Goal: Task Accomplishment & Management: Complete application form

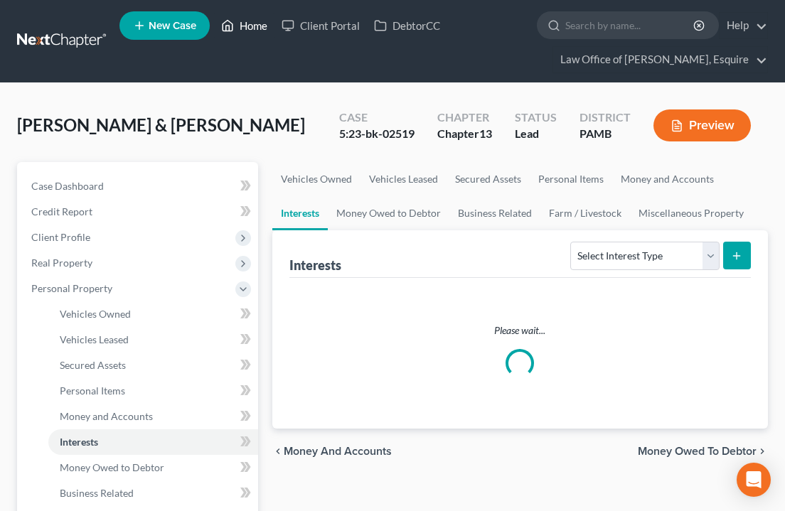
click at [232, 28] on icon at bounding box center [227, 25] width 13 height 17
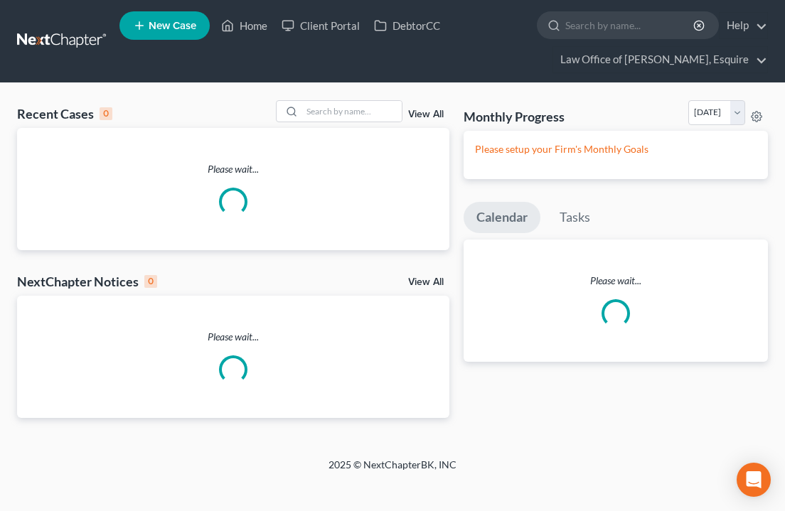
drag, startPoint x: 251, startPoint y: 28, endPoint x: 184, endPoint y: 151, distance: 140.6
click at [252, 28] on link "Home" at bounding box center [244, 26] width 60 height 26
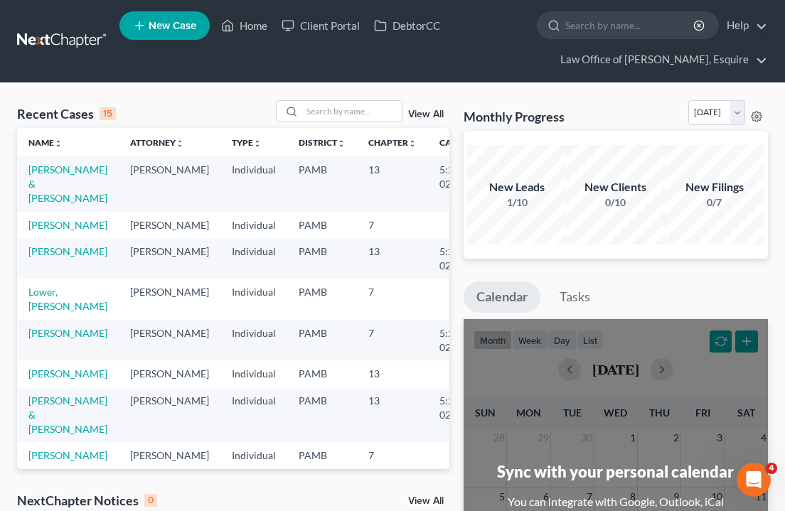
click at [51, 231] on td "[PERSON_NAME]" at bounding box center [68, 225] width 102 height 26
click at [41, 223] on link "[PERSON_NAME]" at bounding box center [67, 225] width 79 height 12
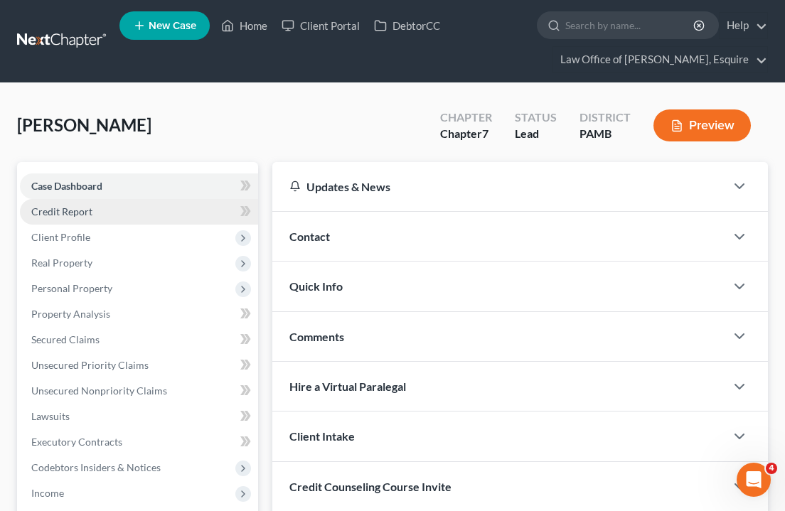
click at [97, 212] on link "Credit Report" at bounding box center [139, 212] width 238 height 26
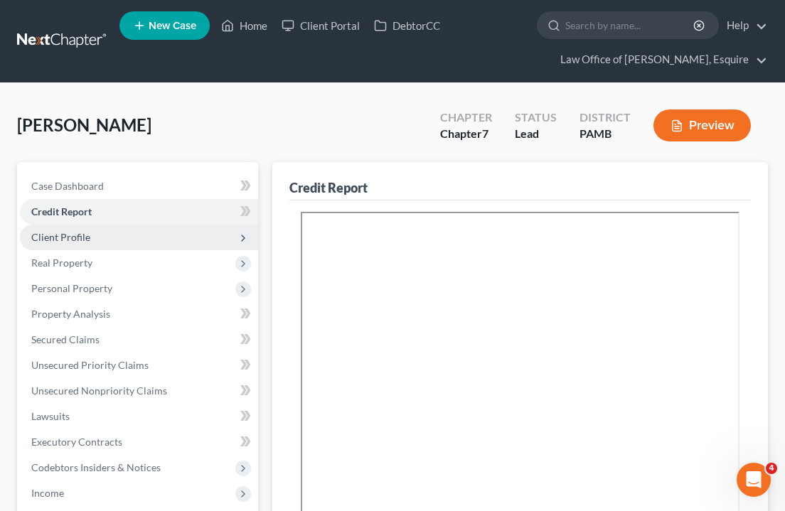
click at [91, 241] on span "Client Profile" at bounding box center [139, 238] width 238 height 26
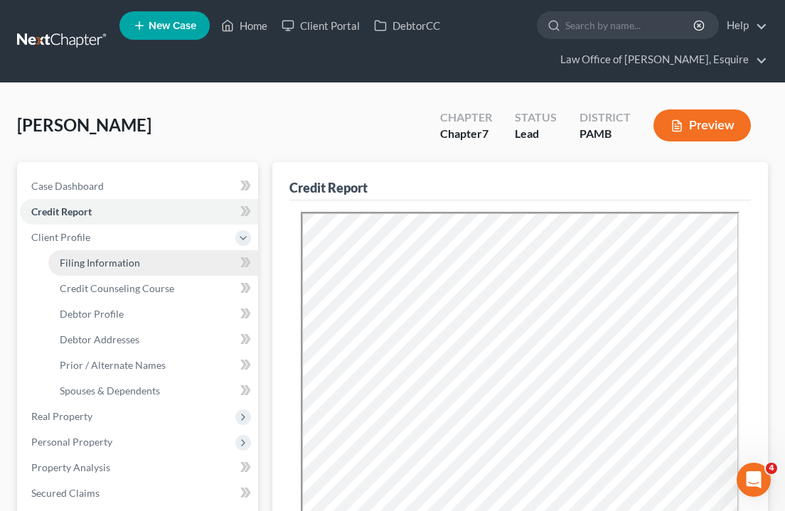
click at [90, 266] on span "Filing Information" at bounding box center [100, 263] width 80 height 12
select select "1"
select select "0"
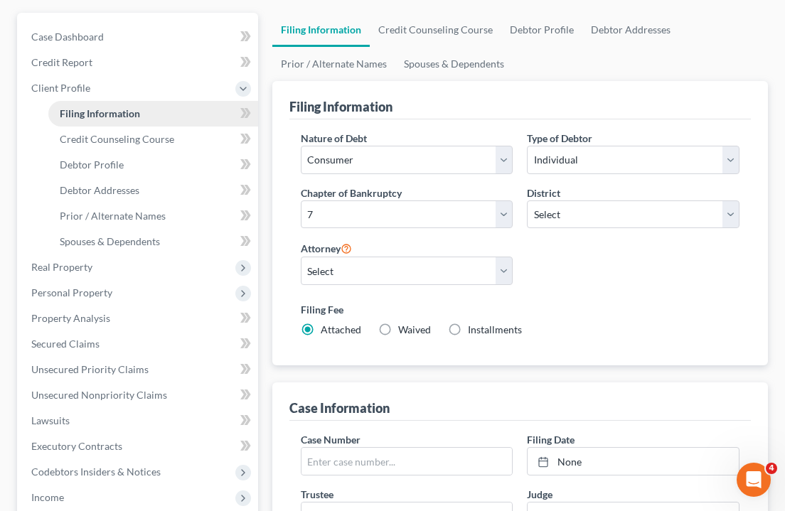
scroll to position [153, 0]
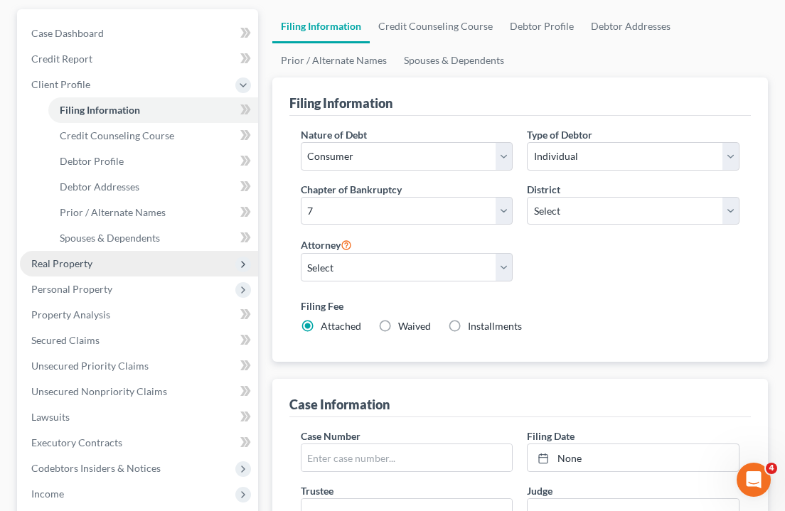
click at [90, 266] on span "Real Property" at bounding box center [61, 263] width 61 height 12
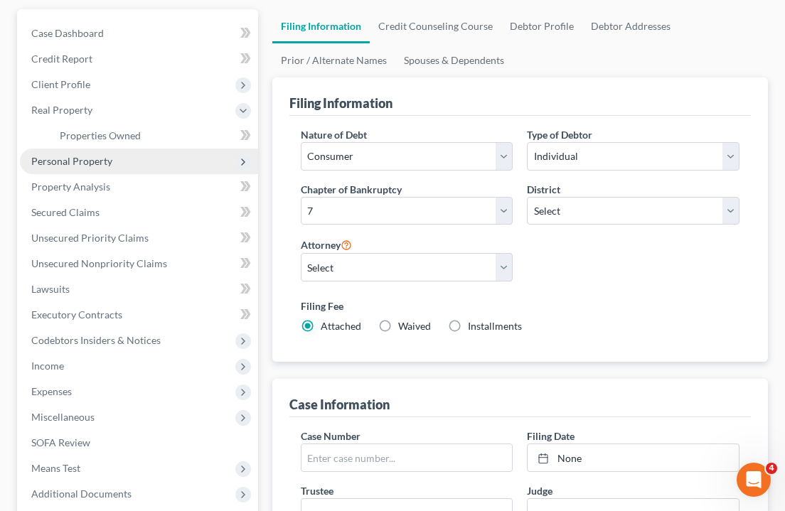
click at [127, 162] on span "Personal Property" at bounding box center [139, 162] width 238 height 26
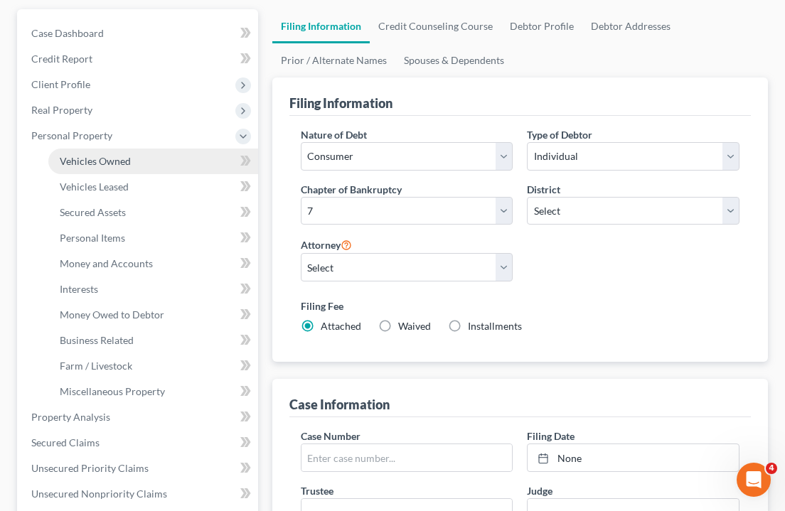
click at [133, 159] on link "Vehicles Owned" at bounding box center [153, 162] width 210 height 26
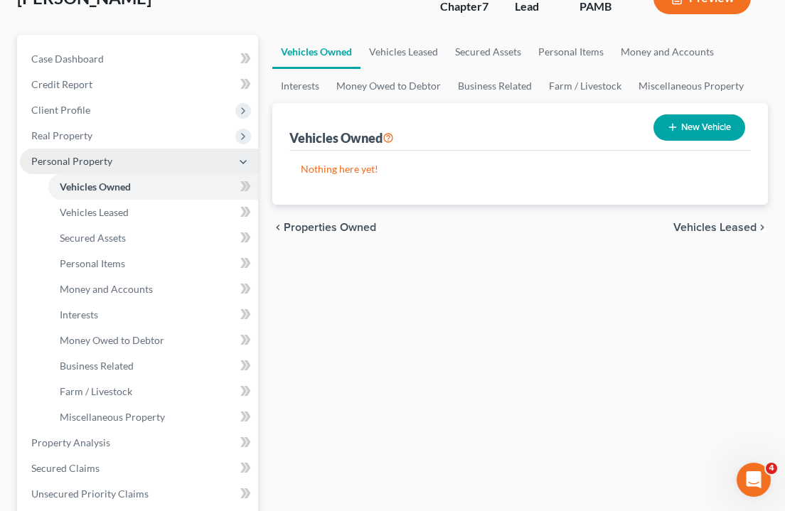
scroll to position [130, 0]
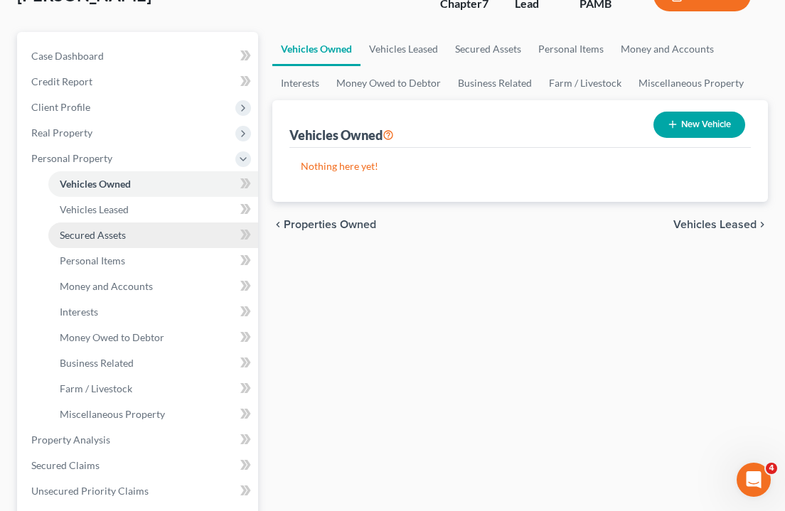
click at [133, 243] on link "Secured Assets" at bounding box center [153, 236] width 210 height 26
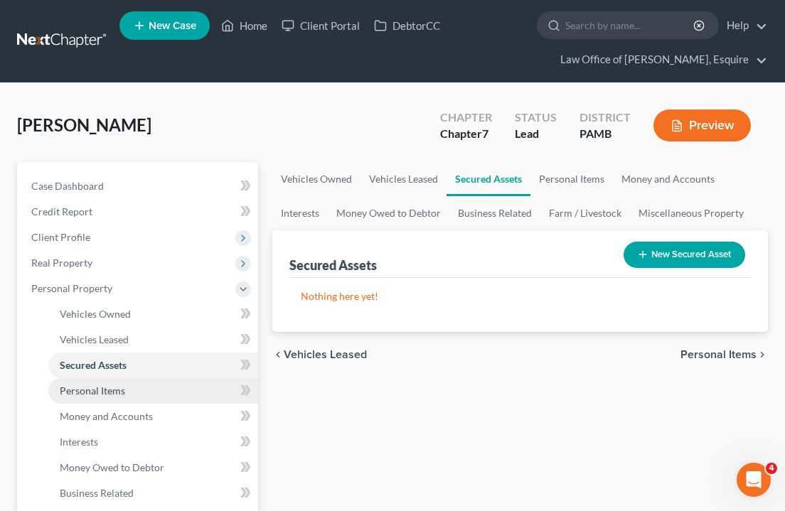
click at [114, 388] on span "Personal Items" at bounding box center [92, 391] width 65 height 12
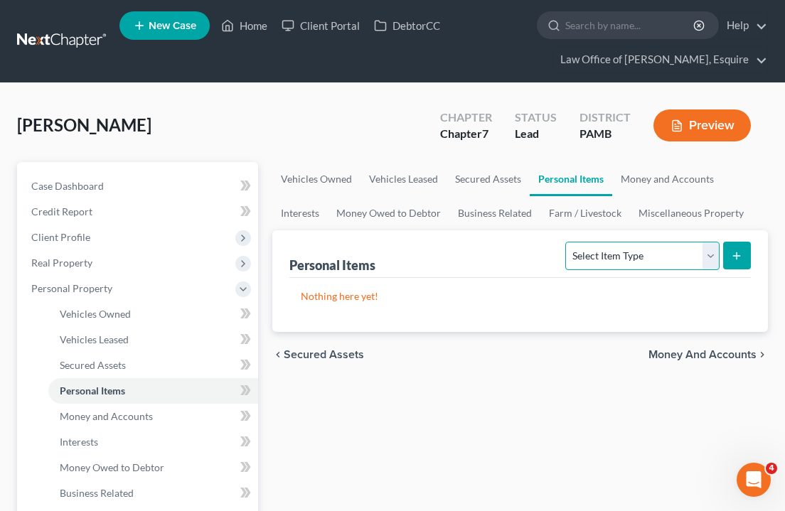
select select "household_goods"
click at [740, 263] on button "submit" at bounding box center [737, 256] width 28 height 28
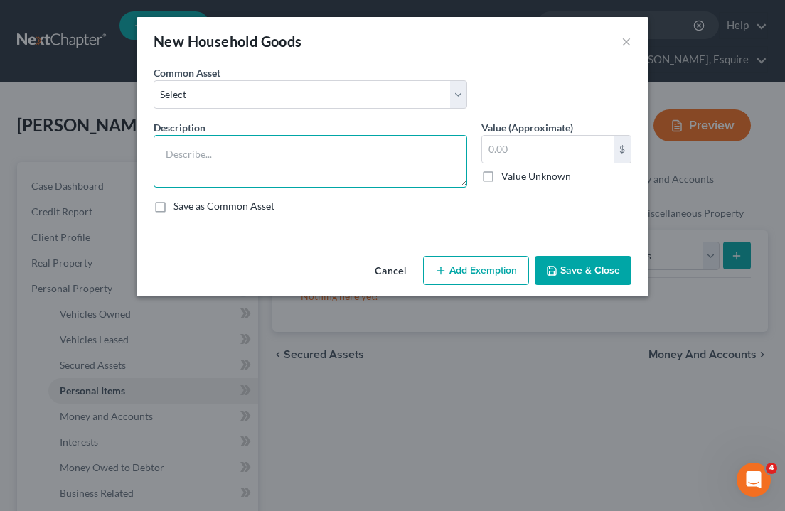
click at [314, 171] on textarea at bounding box center [311, 161] width 314 height 53
type textarea "Misc. Household Furnishings"
type input "1,000"
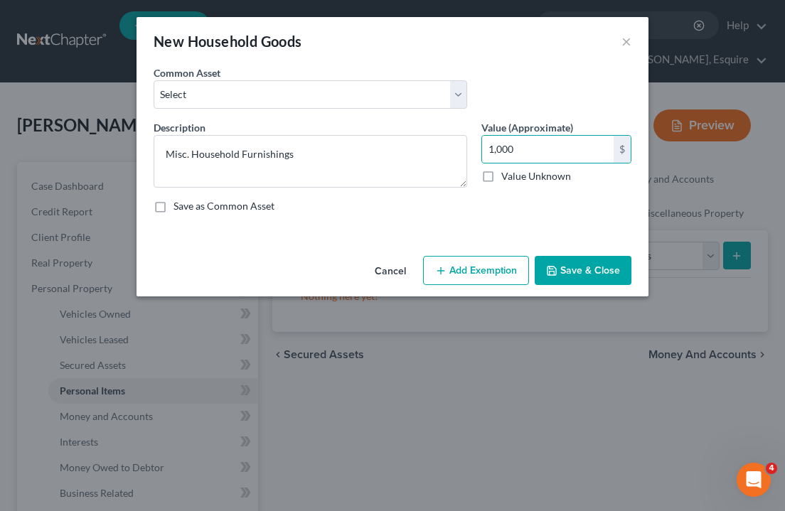
click at [493, 272] on button "Add Exemption" at bounding box center [476, 271] width 106 height 30
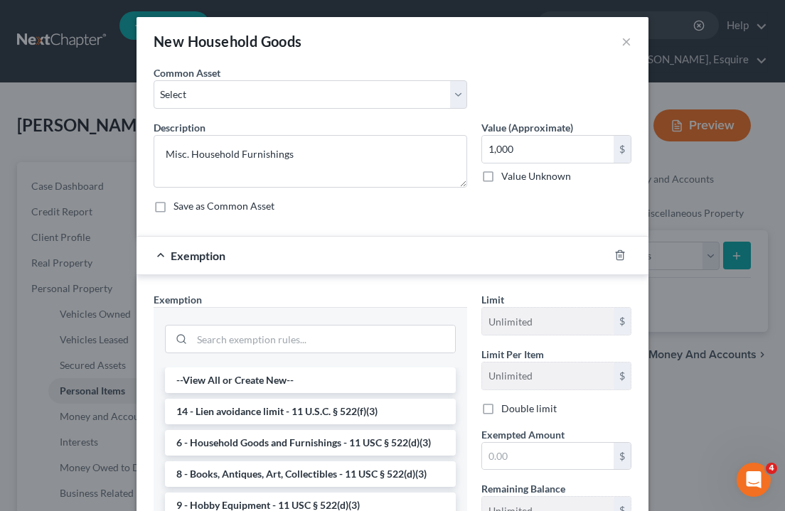
scroll to position [72, 0]
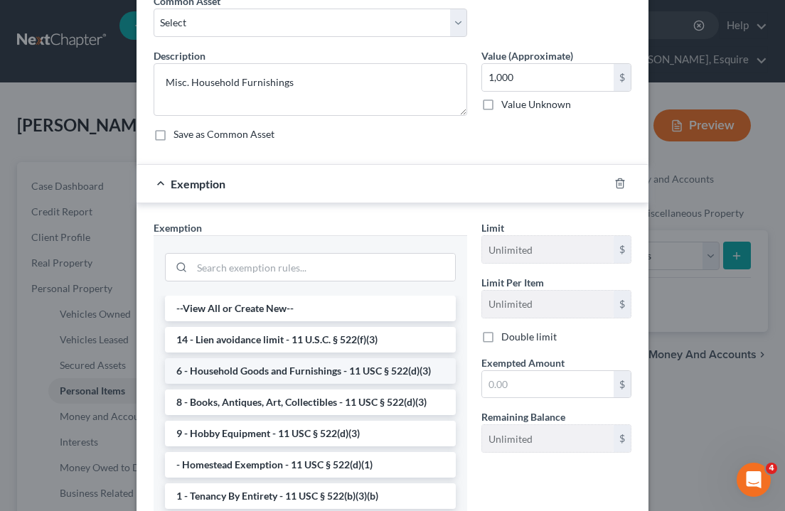
click at [345, 370] on li "6 - Household Goods and Furnishings - 11 USC § 522(d)(3)" at bounding box center [310, 371] width 291 height 26
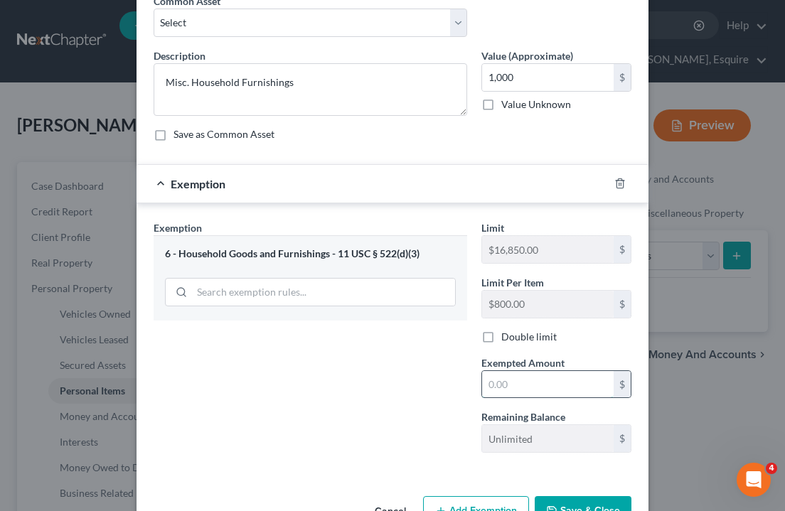
click at [533, 383] on input "text" at bounding box center [548, 384] width 132 height 27
type input "1,000"
click at [557, 503] on button "Save & Close" at bounding box center [583, 511] width 97 height 30
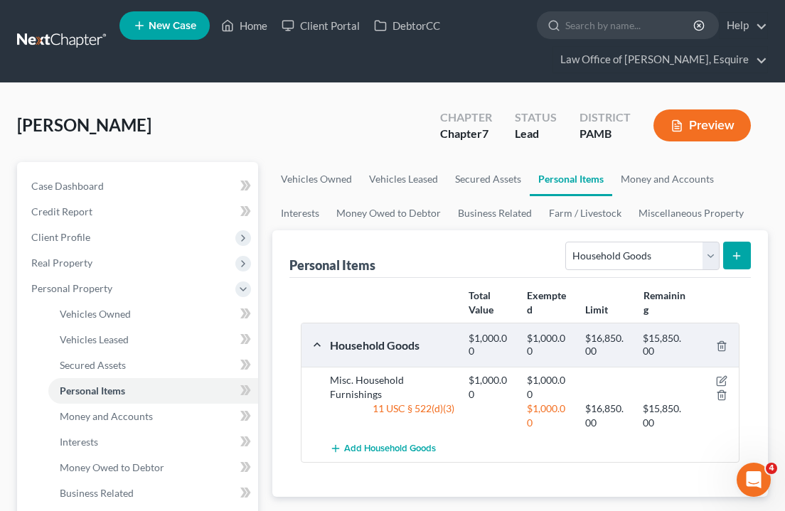
click at [742, 258] on icon "submit" at bounding box center [736, 255] width 11 height 11
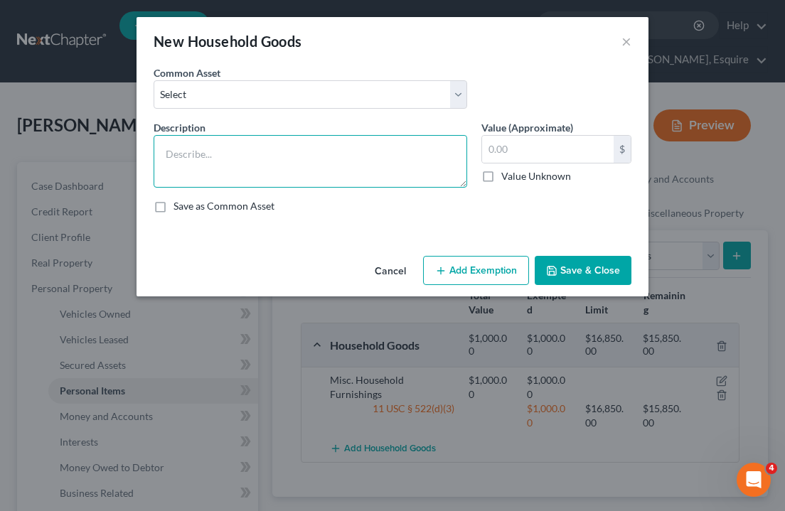
click at [269, 172] on textarea at bounding box center [311, 161] width 314 height 53
type textarea "Misc. Household Appliancees"
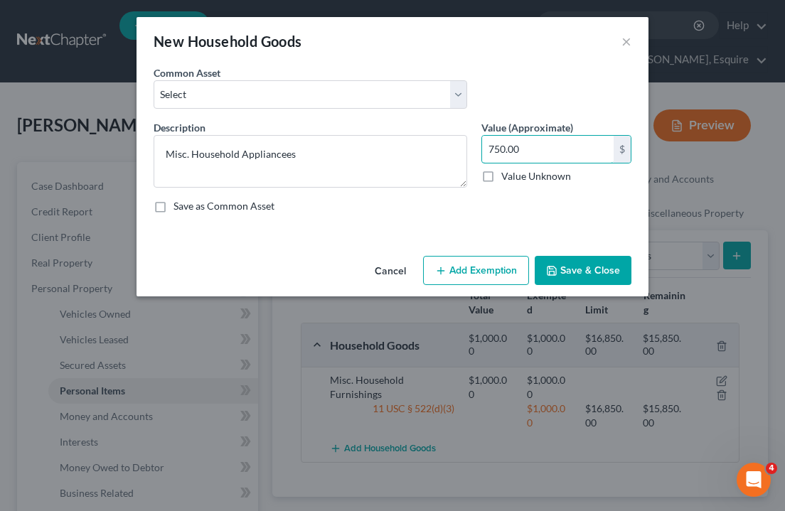
type input "750.00"
click at [484, 269] on button "Add Exemption" at bounding box center [476, 271] width 106 height 30
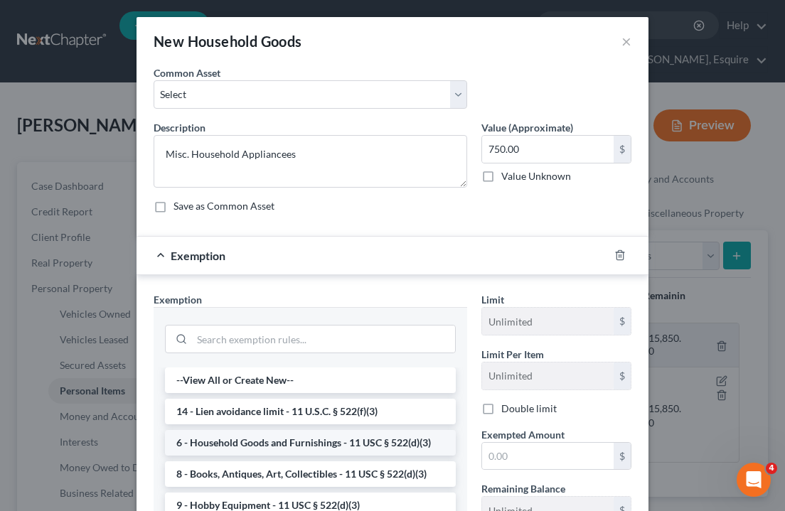
click at [329, 444] on li "6 - Household Goods and Furnishings - 11 USC § 522(d)(3)" at bounding box center [310, 443] width 291 height 26
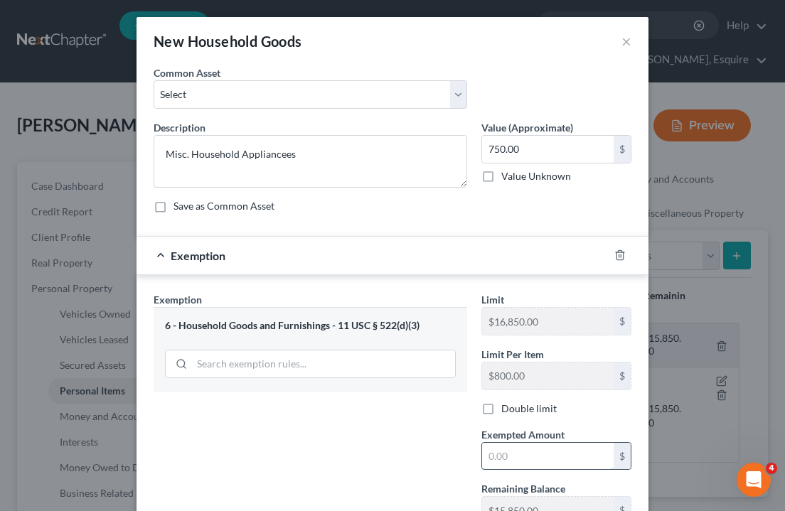
click at [511, 453] on input "text" at bounding box center [548, 456] width 132 height 27
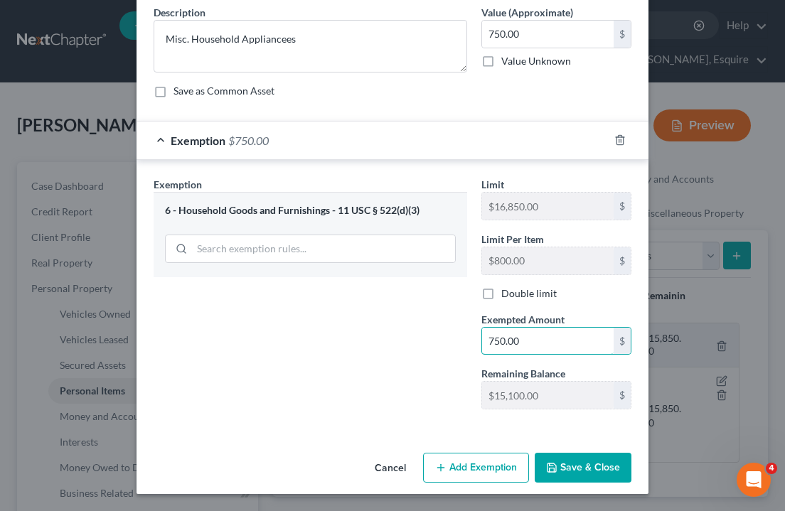
type input "750.00"
click at [593, 466] on button "Save & Close" at bounding box center [583, 468] width 97 height 30
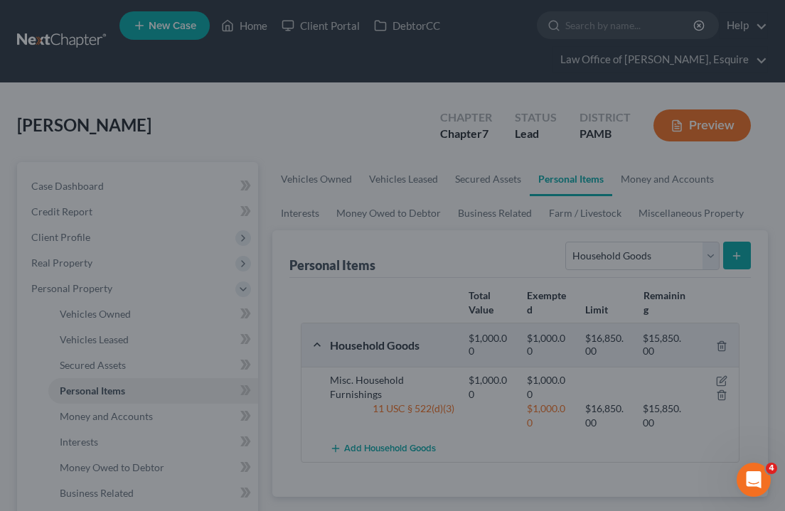
scroll to position [115, 0]
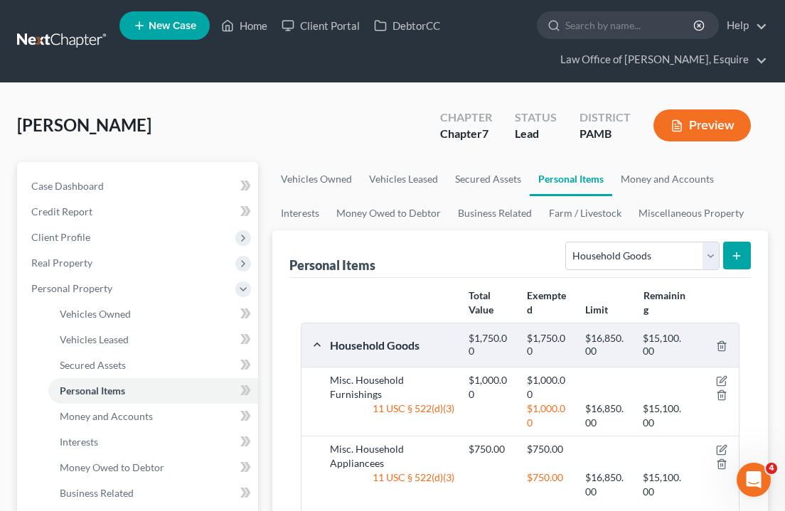
click at [732, 249] on button "submit" at bounding box center [737, 256] width 28 height 28
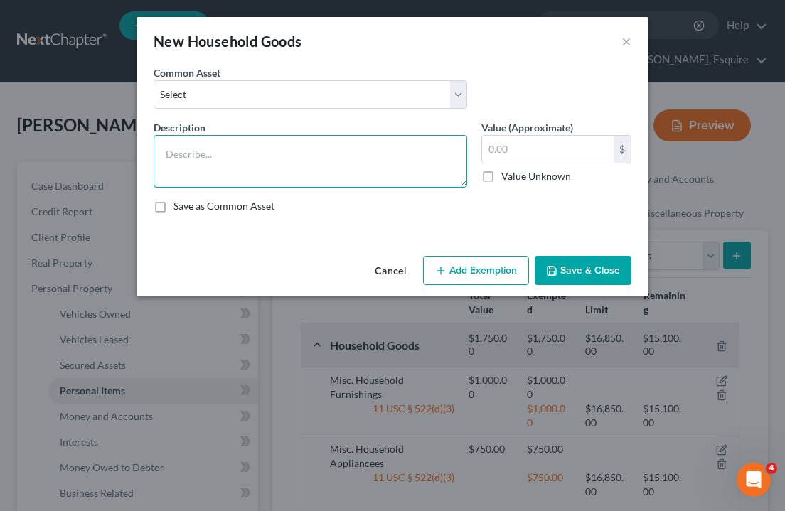
click at [370, 179] on textarea at bounding box center [311, 161] width 314 height 53
type textarea "Misc. Household Electronics"
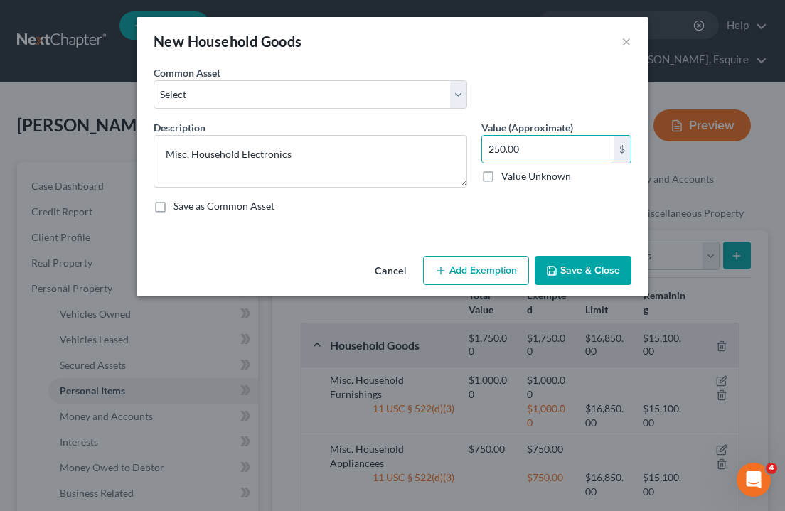
type input "250.00"
click at [496, 275] on button "Add Exemption" at bounding box center [476, 271] width 106 height 30
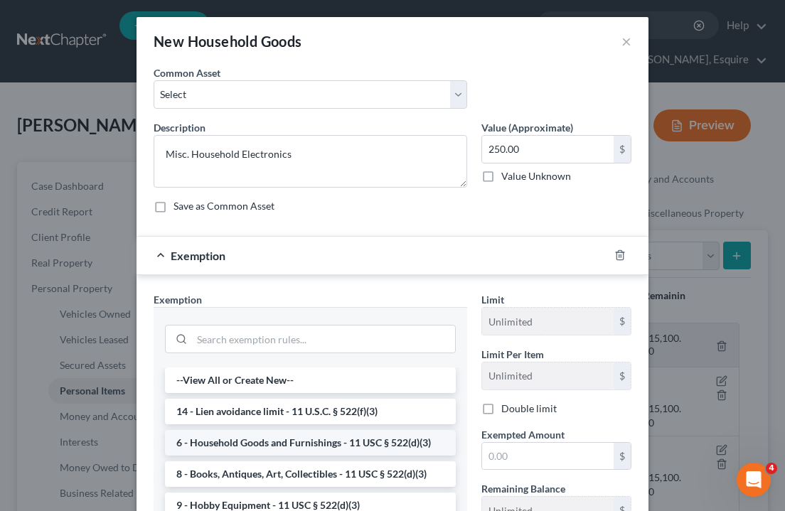
click at [279, 446] on li "6 - Household Goods and Furnishings - 11 USC § 522(d)(3)" at bounding box center [310, 443] width 291 height 26
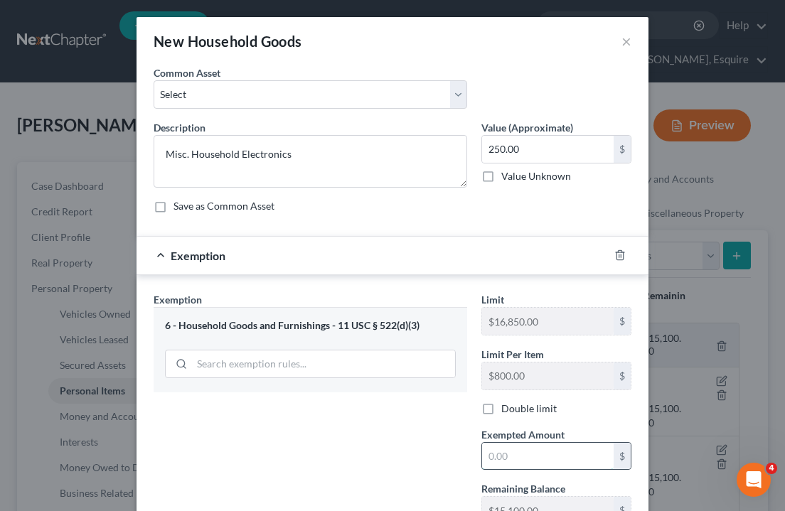
click at [570, 463] on input "text" at bounding box center [548, 456] width 132 height 27
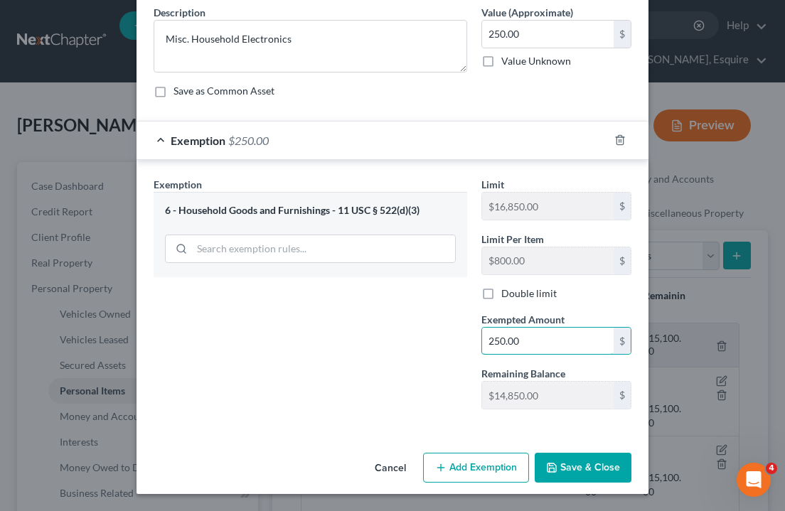
type input "250.00"
click at [598, 480] on button "Save & Close" at bounding box center [583, 468] width 97 height 30
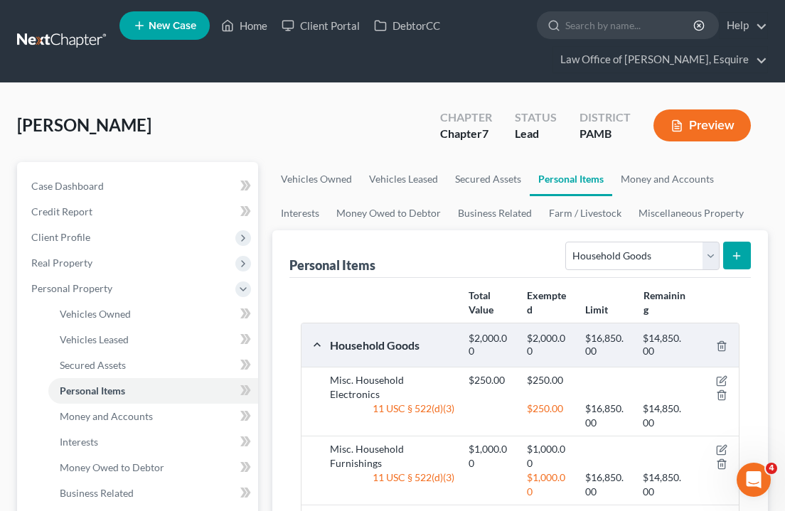
click at [737, 250] on button "submit" at bounding box center [737, 256] width 28 height 28
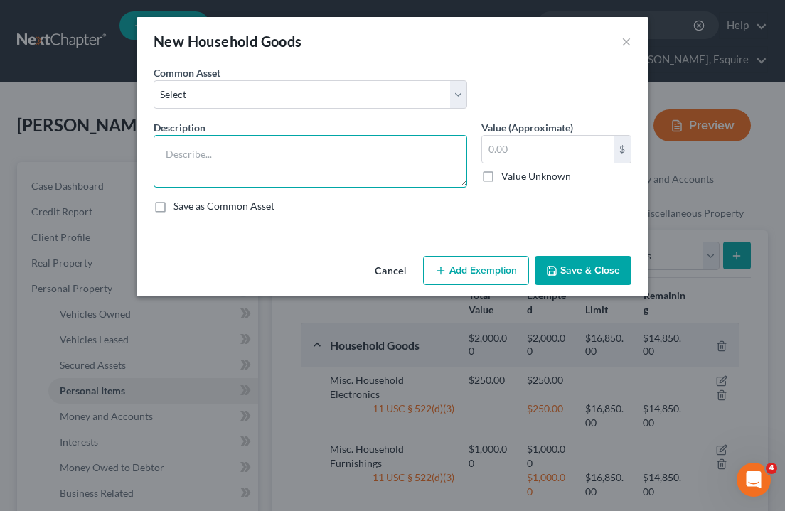
click at [341, 158] on textarea at bounding box center [311, 161] width 314 height 53
type textarea "Misc. Household Yard Tools & Goods"
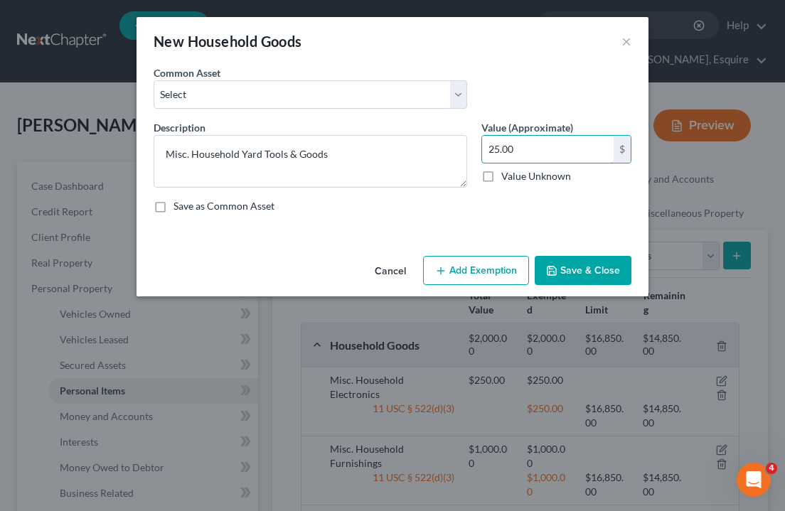
type input "25.00"
click at [466, 264] on button "Add Exemption" at bounding box center [476, 271] width 106 height 30
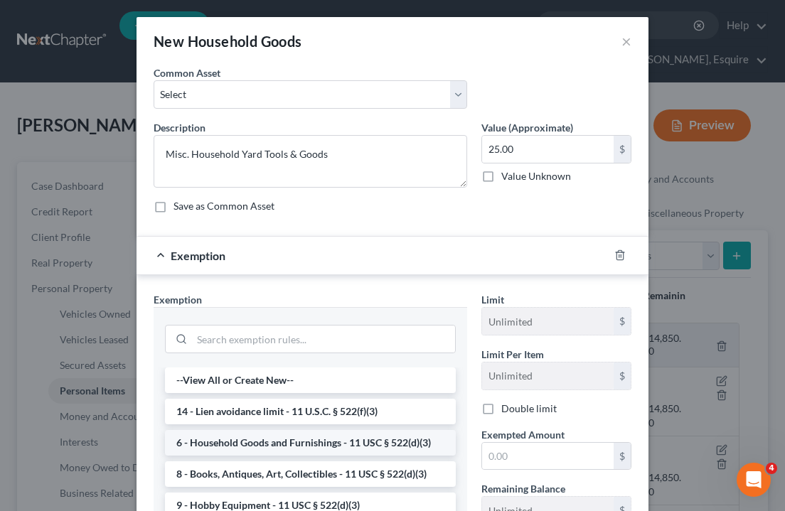
click at [316, 444] on li "6 - Household Goods and Furnishings - 11 USC § 522(d)(3)" at bounding box center [310, 443] width 291 height 26
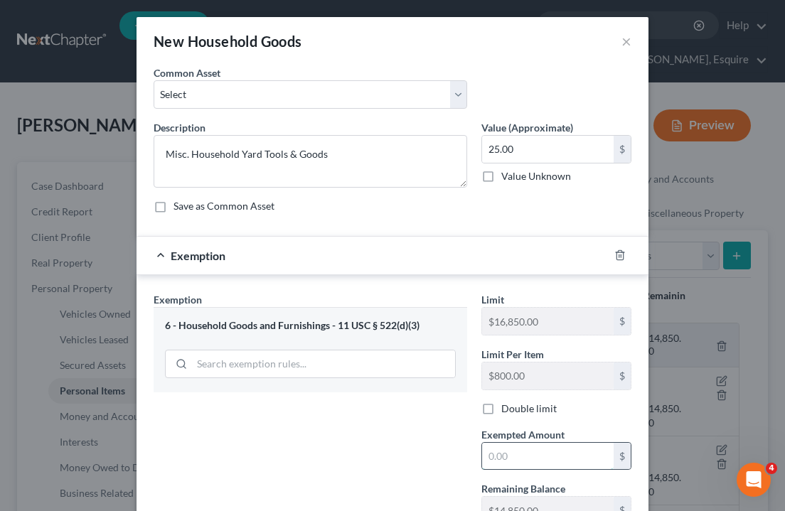
click at [527, 453] on input "text" at bounding box center [548, 456] width 132 height 27
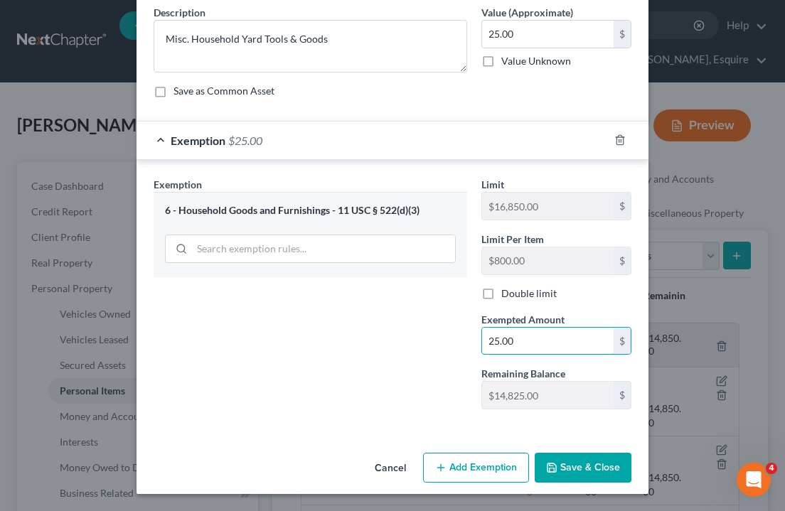
type input "25.00"
click at [595, 473] on button "Save & Close" at bounding box center [583, 468] width 97 height 30
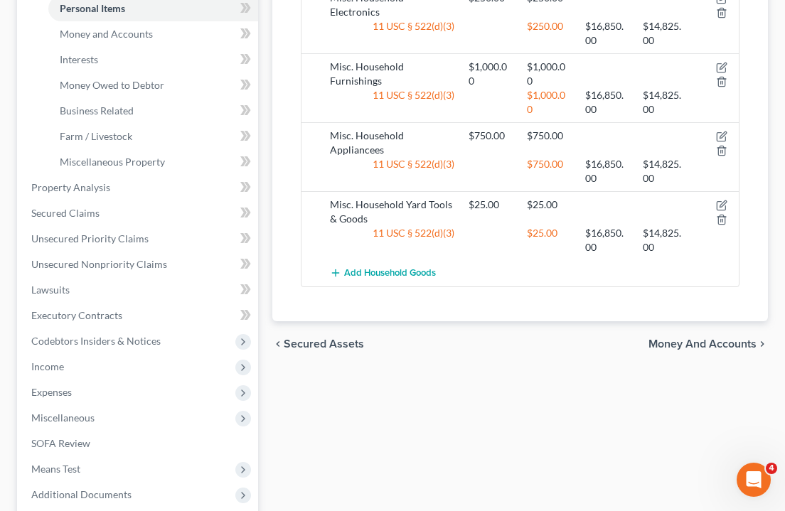
scroll to position [385, 0]
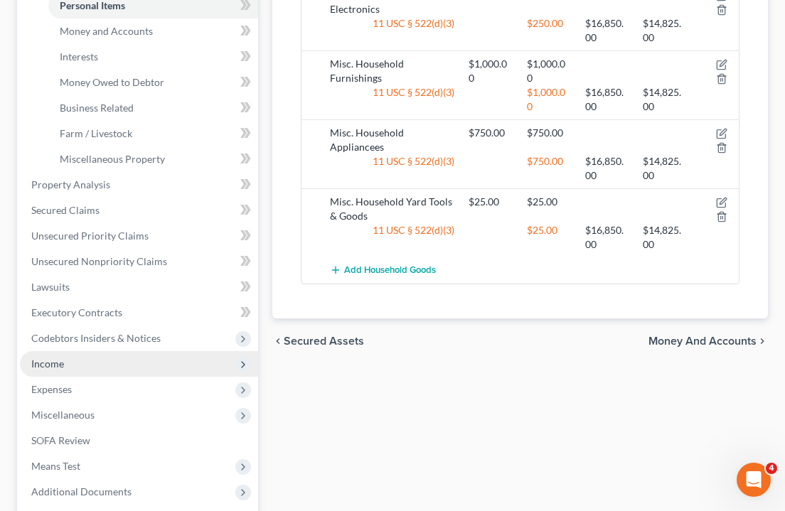
click at [78, 362] on span "Income" at bounding box center [139, 364] width 238 height 26
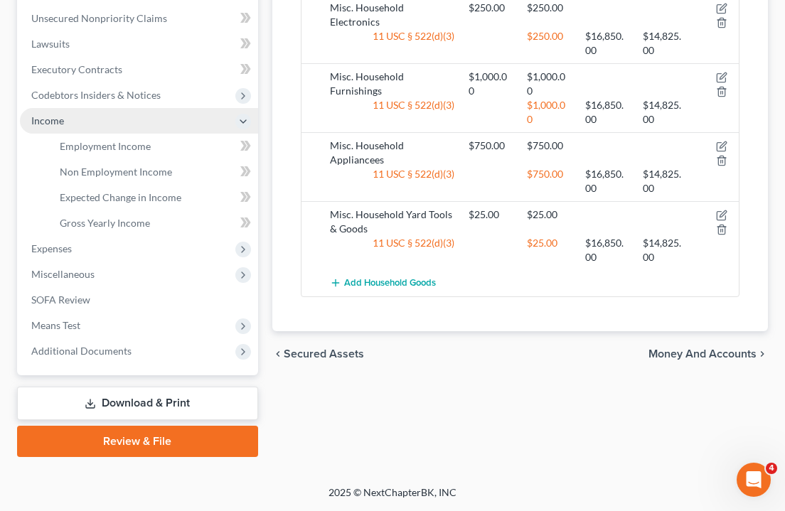
scroll to position [373, 0]
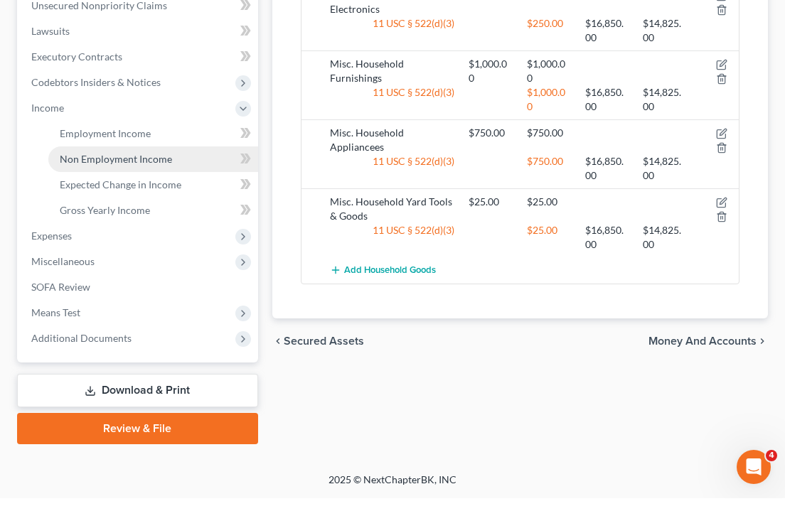
click at [136, 166] on span "Non Employment Income" at bounding box center [116, 172] width 112 height 12
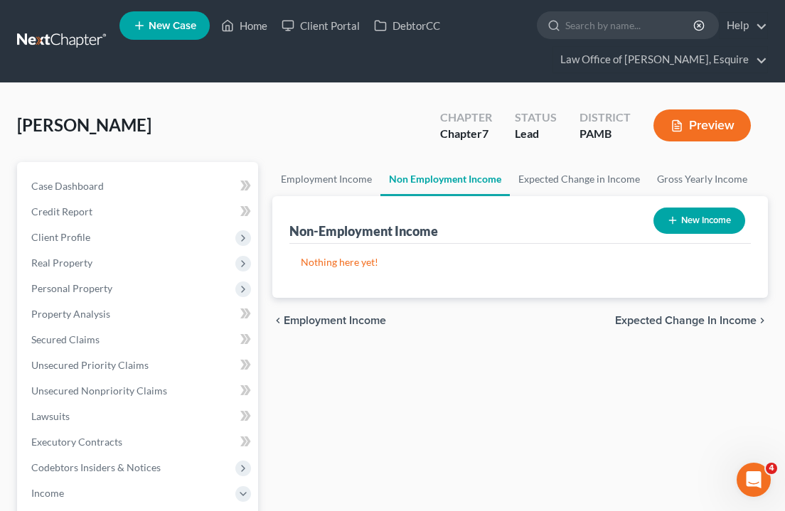
click at [726, 228] on button "New Income" at bounding box center [699, 221] width 92 height 26
select select "0"
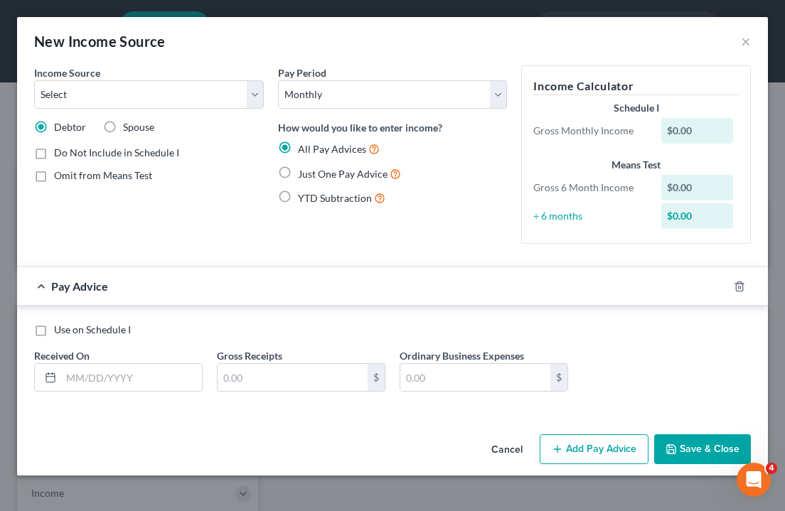
click at [515, 452] on button "Cancel" at bounding box center [507, 450] width 54 height 28
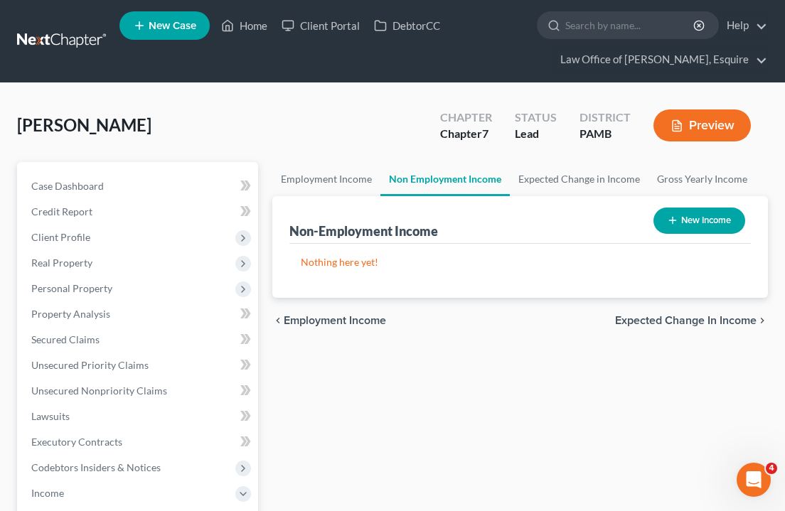
scroll to position [186, 0]
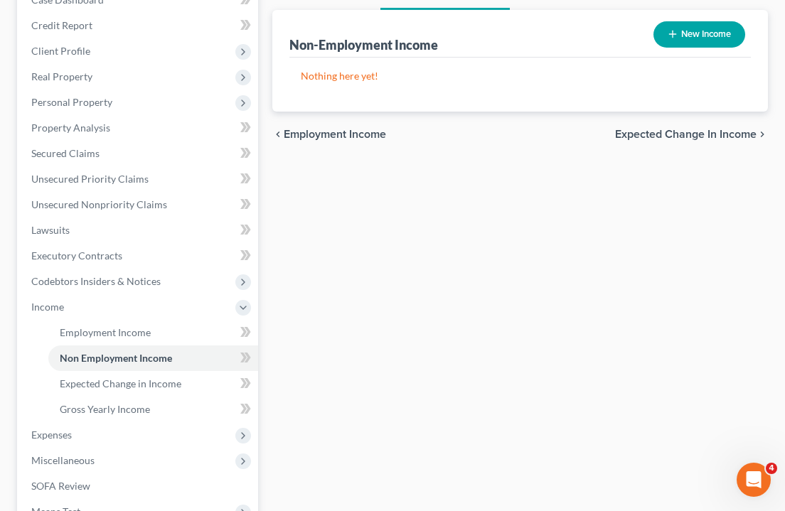
click at [725, 38] on button "New Income" at bounding box center [699, 34] width 92 height 26
select select "0"
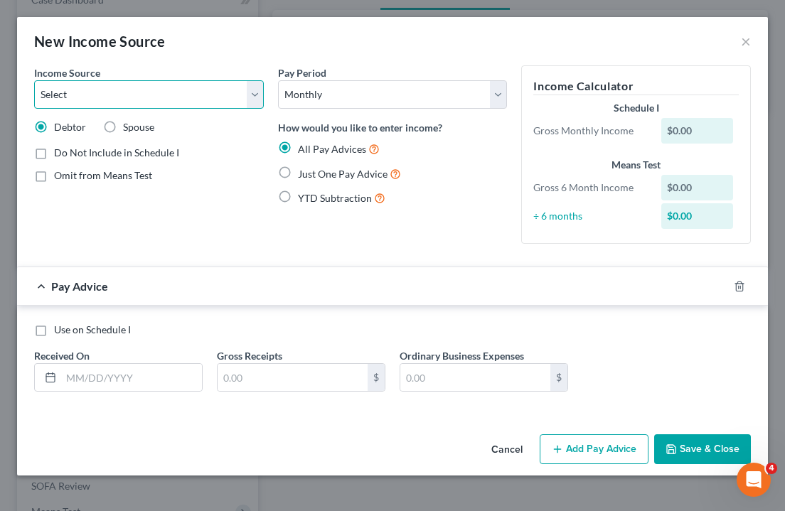
select select "4"
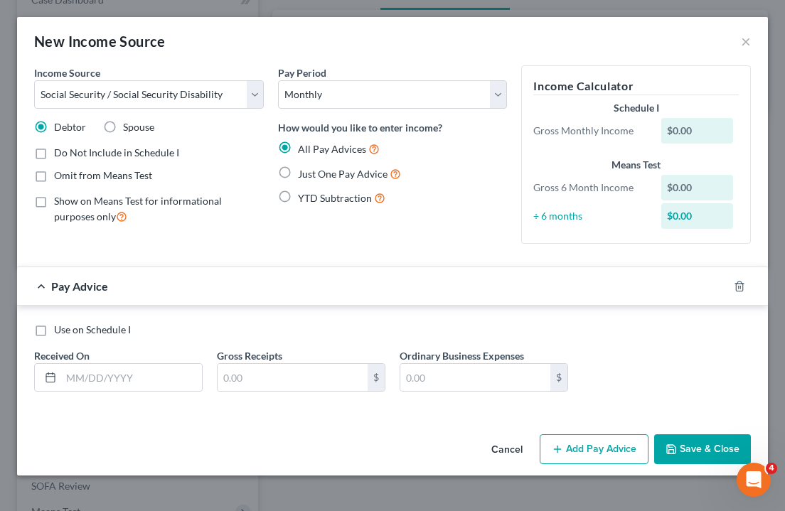
click at [298, 170] on label "Just One Pay Advice" at bounding box center [349, 174] width 103 height 16
click at [304, 170] on input "Just One Pay Advice" at bounding box center [308, 170] width 9 height 9
radio input "true"
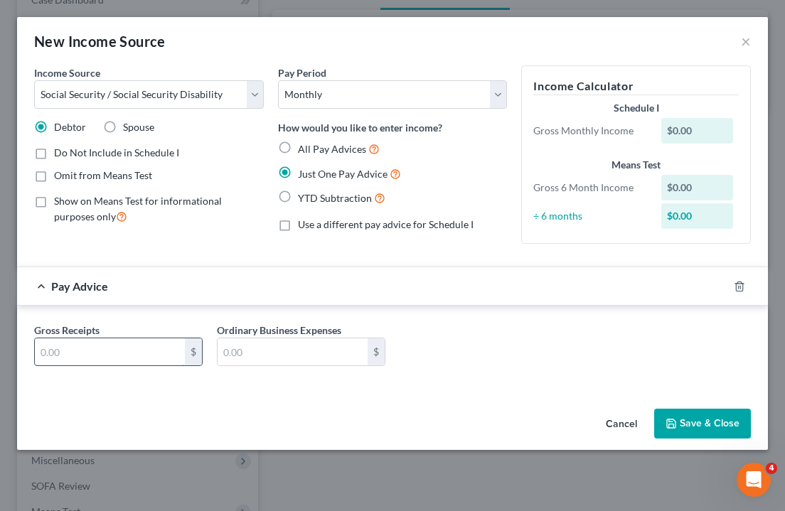
click at [141, 352] on input "text" at bounding box center [110, 351] width 150 height 27
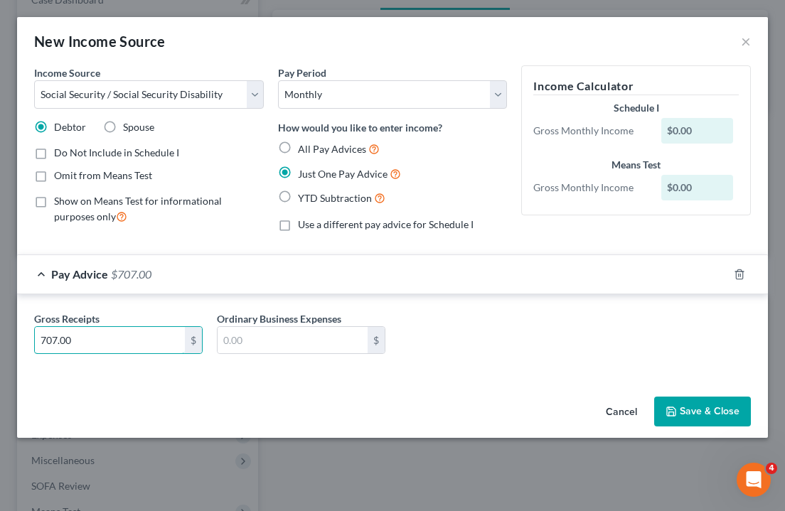
type input "707.00"
click at [695, 410] on button "Save & Close" at bounding box center [702, 412] width 97 height 30
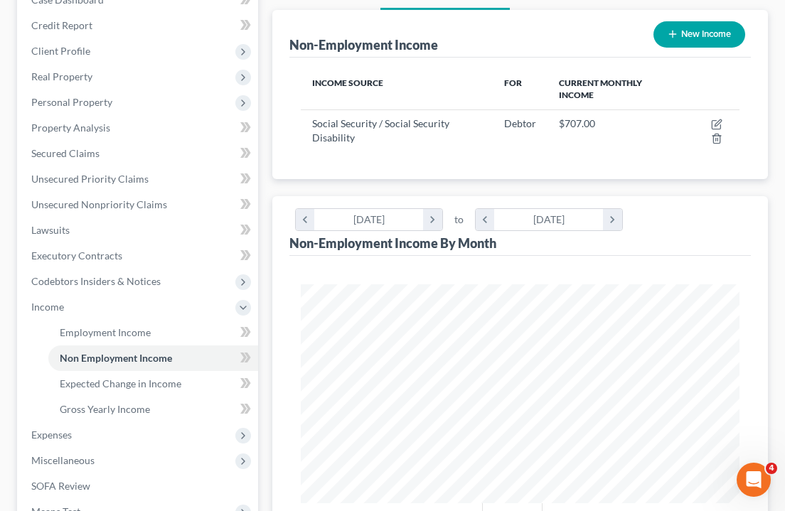
click at [718, 42] on button "New Income" at bounding box center [699, 34] width 92 height 26
select select "0"
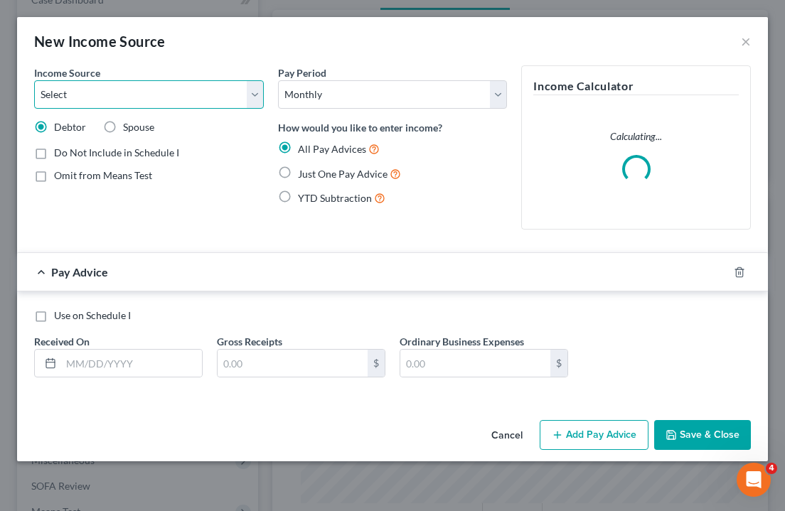
select select "2"
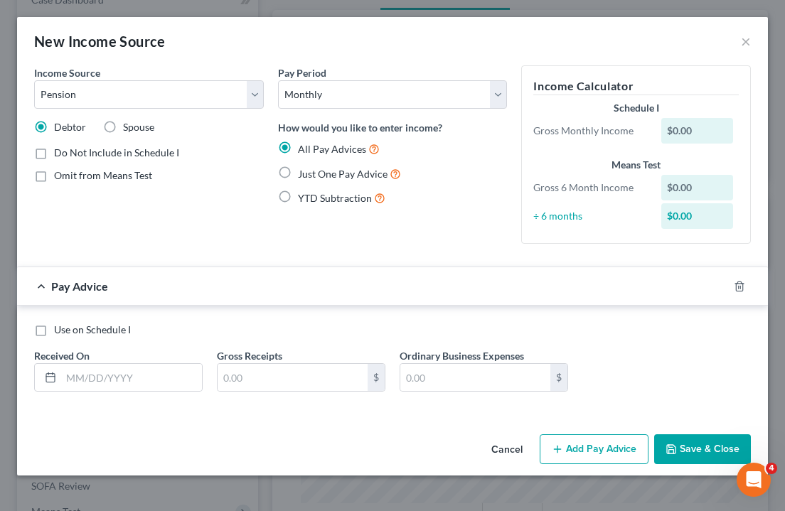
click at [298, 175] on label "Just One Pay Advice" at bounding box center [349, 174] width 103 height 16
click at [304, 175] on input "Just One Pay Advice" at bounding box center [308, 170] width 9 height 9
radio input "true"
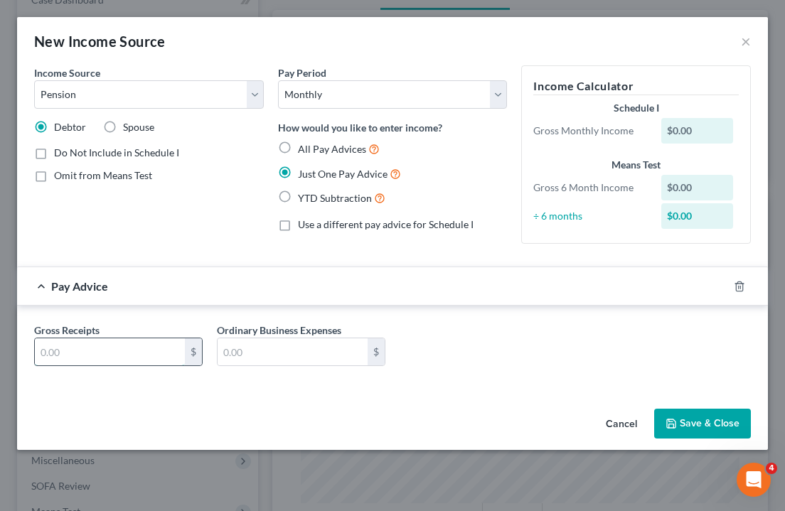
click at [114, 353] on input "text" at bounding box center [110, 351] width 150 height 27
type input "1,863.55"
click at [698, 422] on button "Save & Close" at bounding box center [702, 424] width 97 height 30
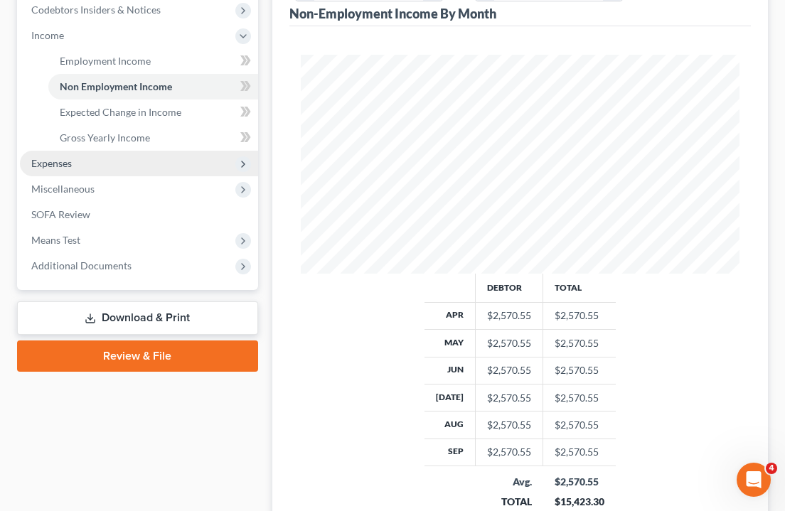
scroll to position [484, 0]
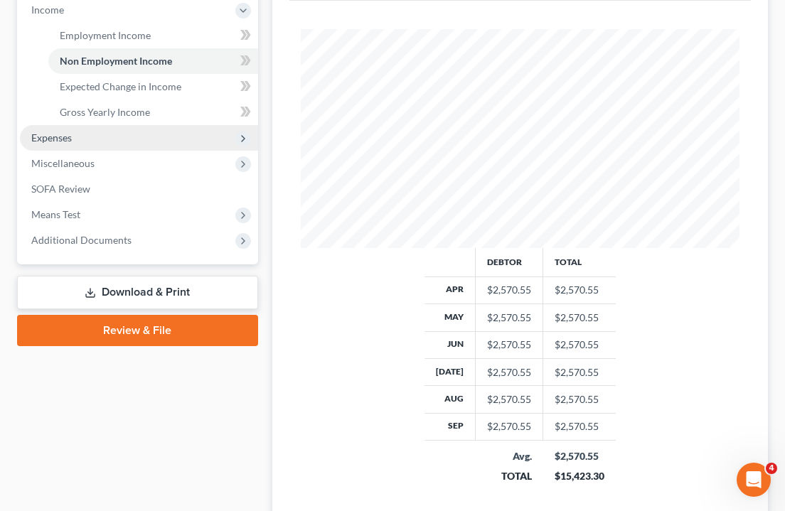
click at [115, 141] on span "Expenses" at bounding box center [139, 138] width 238 height 26
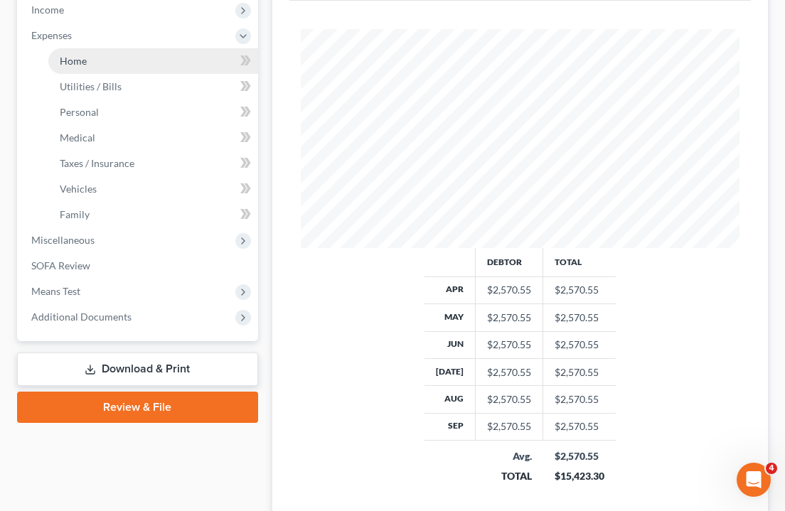
click at [114, 60] on link "Home" at bounding box center [153, 61] width 210 height 26
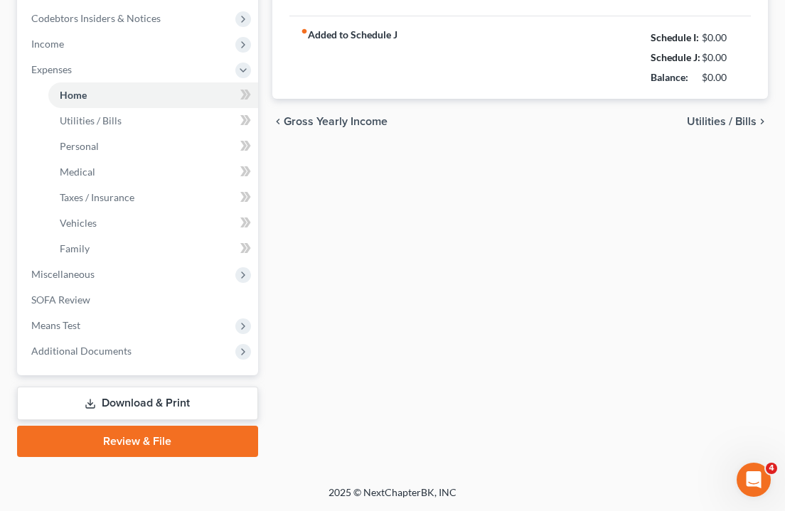
type input "0.00"
radio input "true"
type input "0.00"
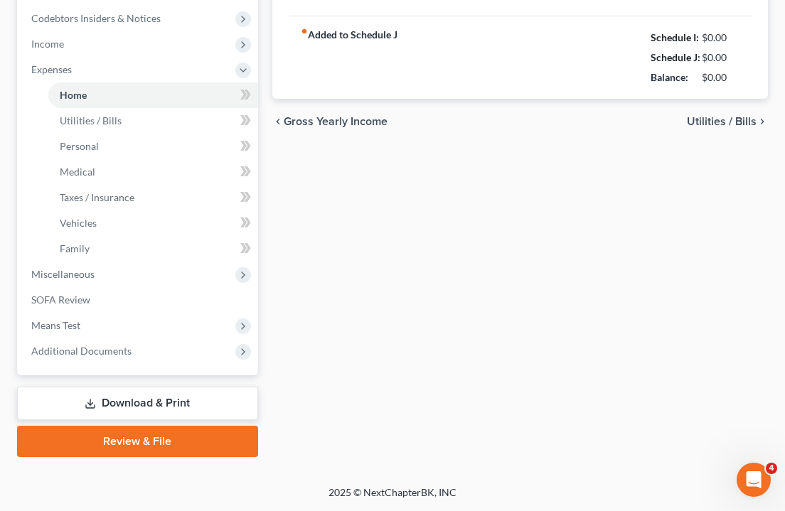
type input "0.00"
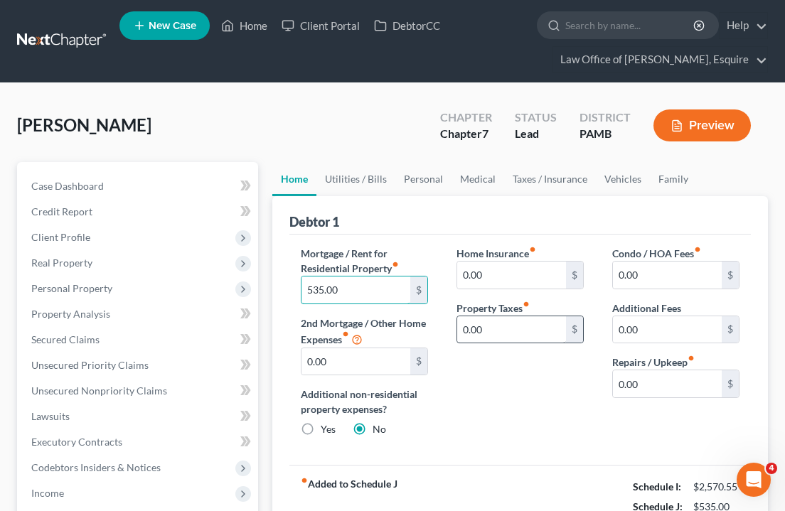
type input "535.00"
type input "855.00"
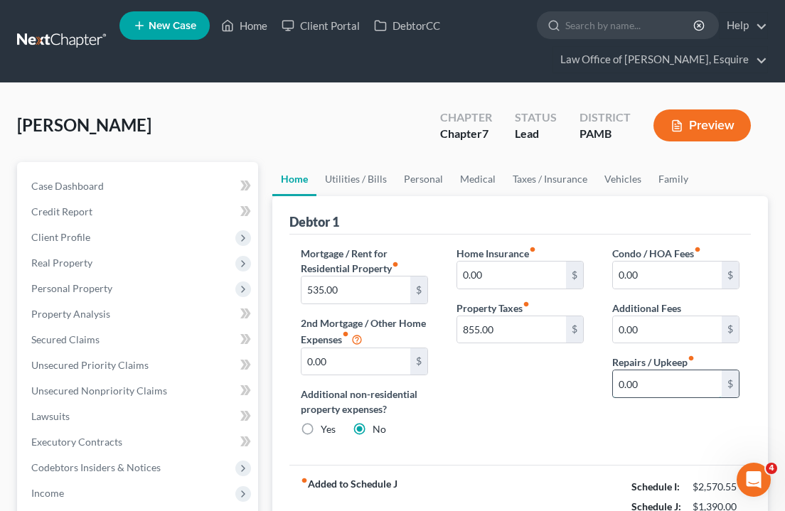
click at [672, 389] on input "0.00" at bounding box center [667, 383] width 109 height 27
click at [656, 279] on input "0.00" at bounding box center [667, 275] width 109 height 27
drag, startPoint x: 656, startPoint y: 279, endPoint x: 609, endPoint y: 270, distance: 47.8
click at [609, 270] on div "Condo / HOA Fees fiber_manual_record 0.00 $ Additional Fees 0.00 $ Repairs / Up…" at bounding box center [676, 347] width 156 height 203
type input "535"
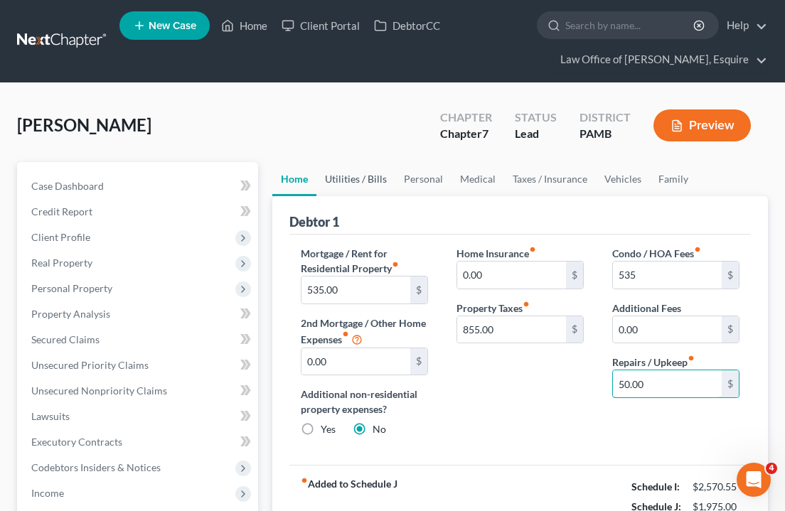
type input "50.00"
click at [360, 178] on link "Utilities / Bills" at bounding box center [355, 179] width 79 height 34
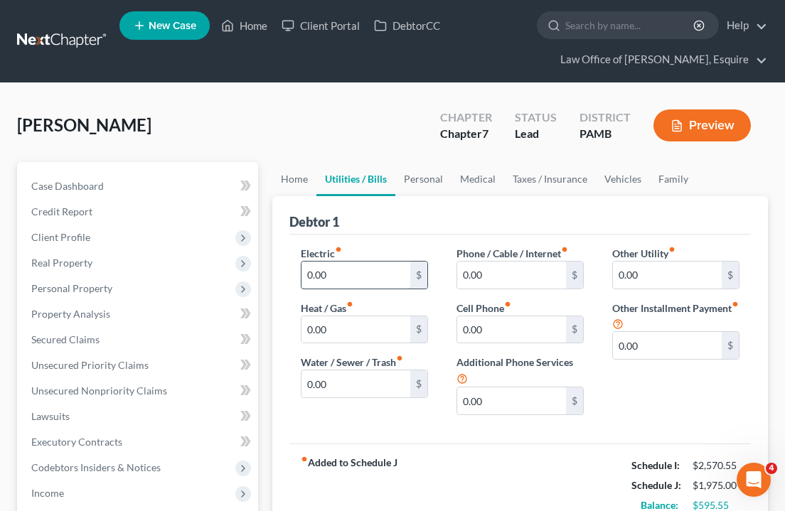
click at [353, 279] on input "0.00" at bounding box center [355, 275] width 109 height 27
type input "0"
type input "157.00"
drag, startPoint x: 363, startPoint y: 333, endPoint x: 289, endPoint y: 330, distance: 74.7
click at [289, 330] on div "Electric fiber_manual_record 157.00 $ Heat / Gas fiber_manual_record 0.00 $ Wat…" at bounding box center [365, 336] width 156 height 181
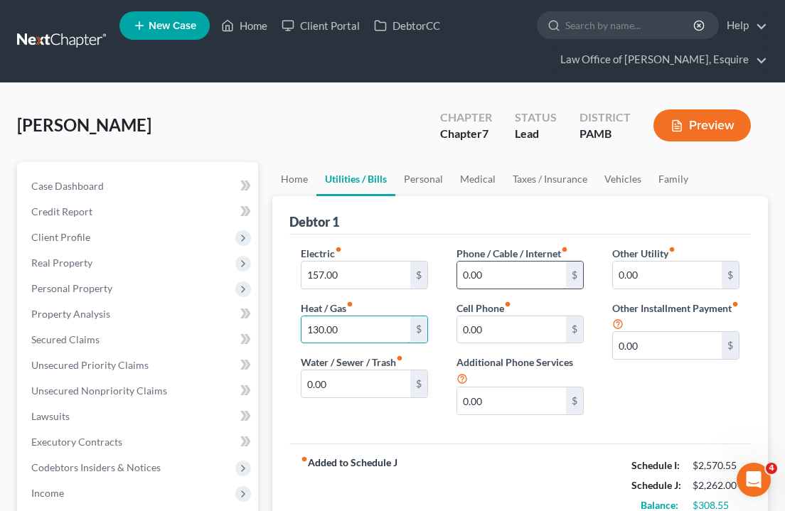
type input "130.00"
type input "2"
type input "148.00"
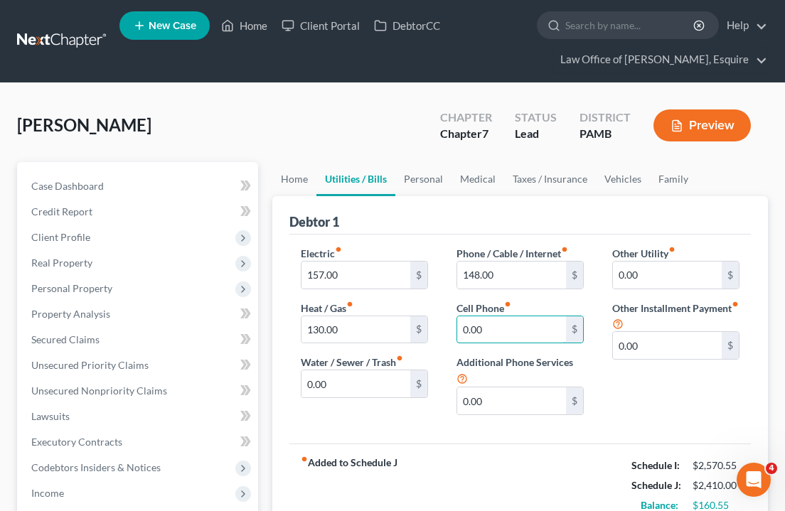
drag, startPoint x: 518, startPoint y: 327, endPoint x: 439, endPoint y: 321, distance: 78.4
click at [439, 321] on div "Electric fiber_manual_record 157.00 $ Heat / Gas fiber_manual_record 130.00 $ W…" at bounding box center [520, 336] width 467 height 181
type input "57.00"
click at [419, 183] on link "Personal" at bounding box center [423, 179] width 56 height 34
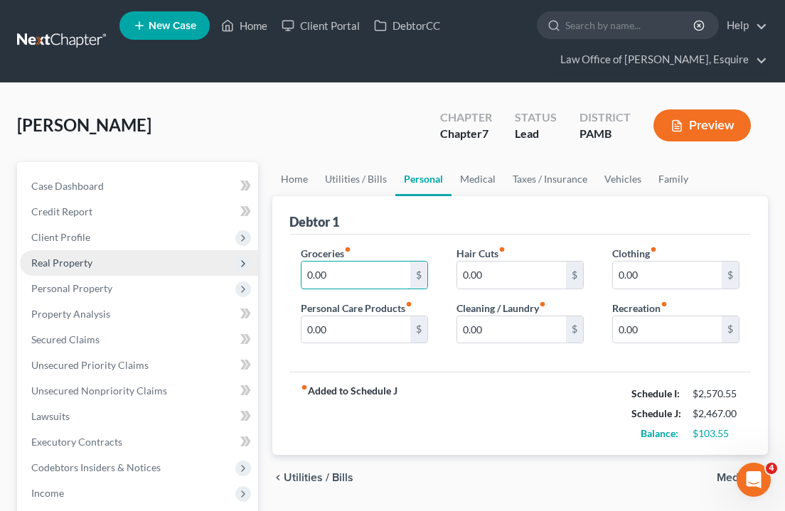
drag, startPoint x: 352, startPoint y: 275, endPoint x: 257, endPoint y: 267, distance: 95.0
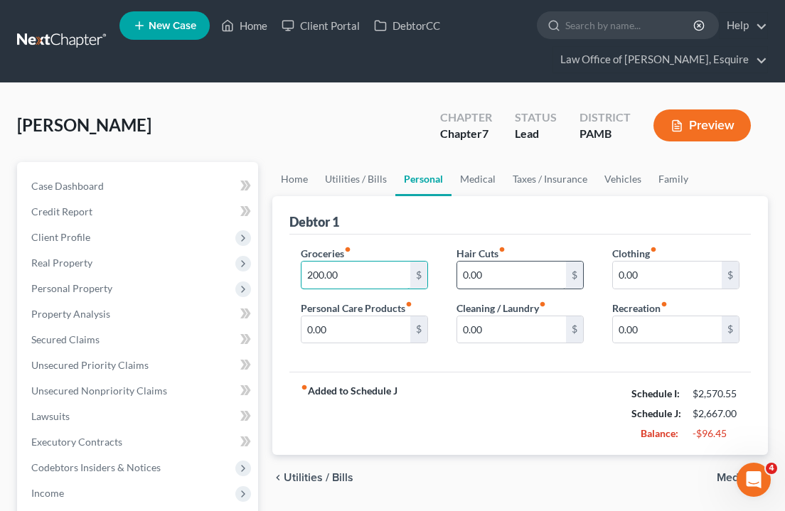
type input "200.00"
drag, startPoint x: 523, startPoint y: 272, endPoint x: 414, endPoint y: 267, distance: 108.9
click at [414, 267] on div "Groceries fiber_manual_record 200.00 $ Personal Care Products fiber_manual_reco…" at bounding box center [520, 301] width 467 height 110
type input "35.00"
click at [654, 336] on input "0.00" at bounding box center [667, 329] width 109 height 27
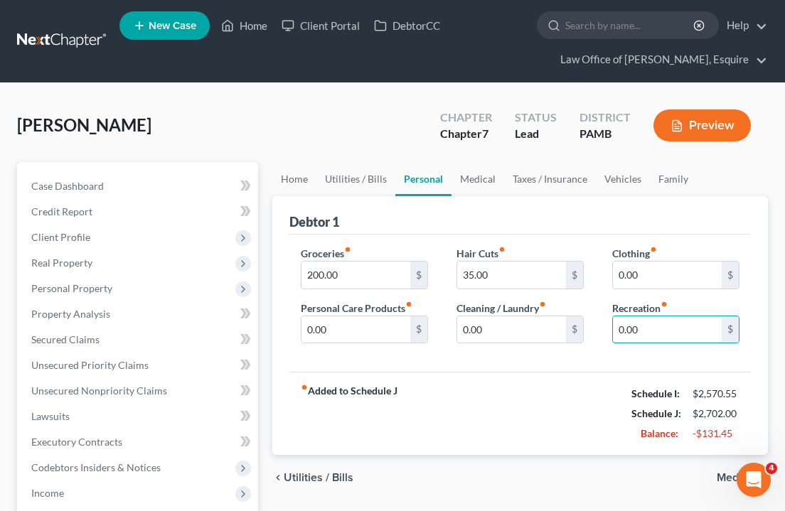
drag, startPoint x: 654, startPoint y: 336, endPoint x: 609, endPoint y: 329, distance: 45.3
click at [609, 329] on div "Clothing fiber_manual_record 0.00 $ Recreation fiber_manual_record 0.00 $" at bounding box center [676, 301] width 156 height 110
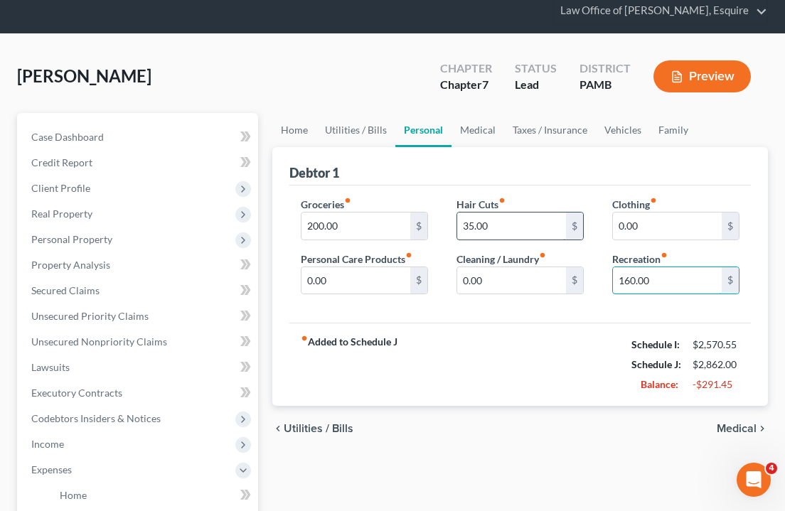
scroll to position [42, 0]
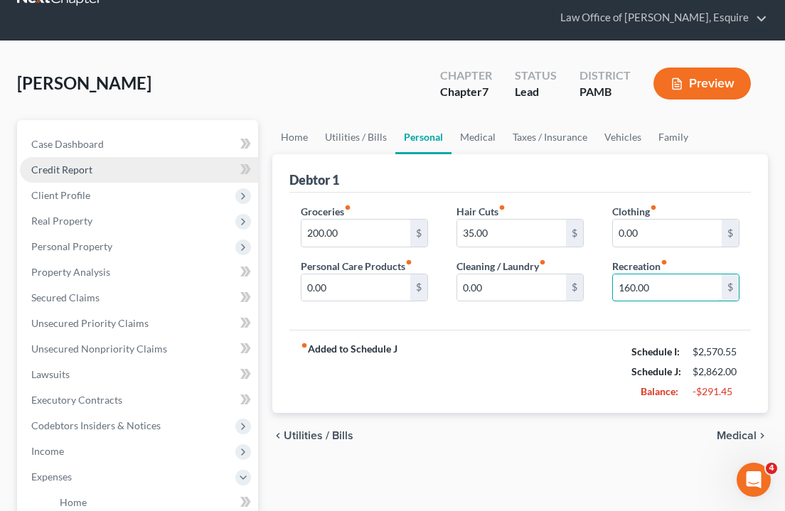
type input "160.00"
click at [93, 179] on link "Credit Report" at bounding box center [139, 170] width 238 height 26
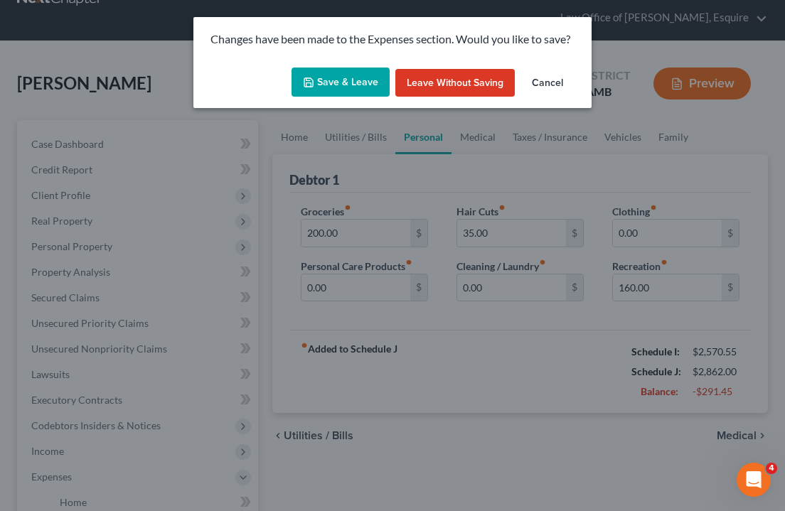
click at [360, 87] on button "Save & Leave" at bounding box center [341, 83] width 98 height 30
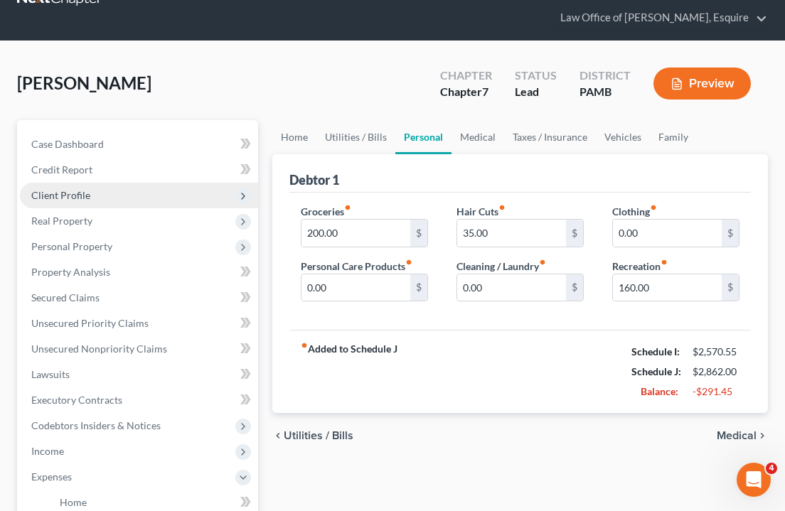
click at [68, 197] on span "Client Profile" at bounding box center [60, 195] width 59 height 12
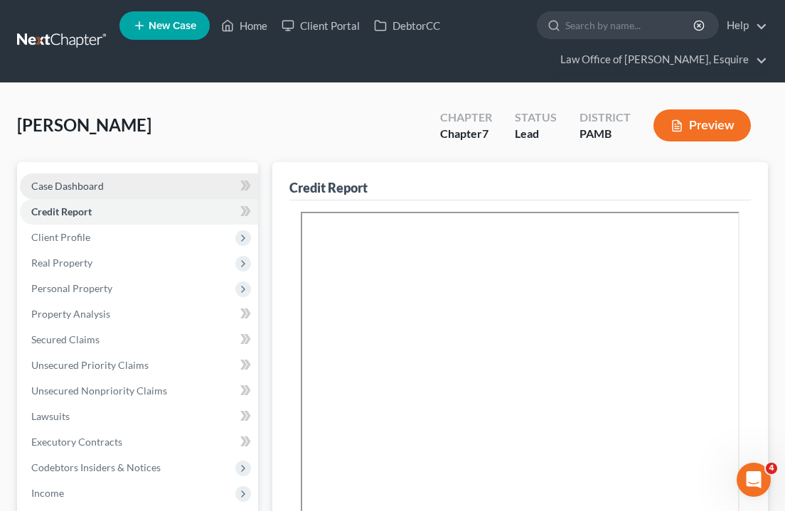
click at [141, 191] on link "Case Dashboard" at bounding box center [139, 186] width 238 height 26
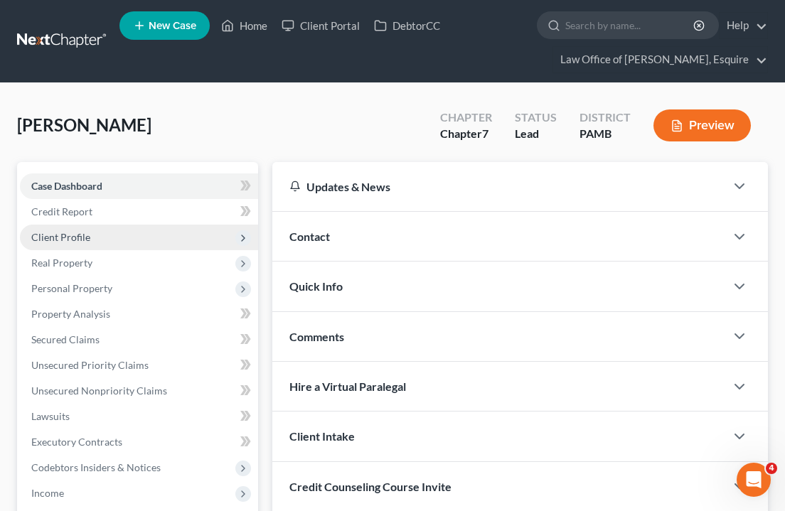
click at [100, 243] on span "Client Profile" at bounding box center [139, 238] width 238 height 26
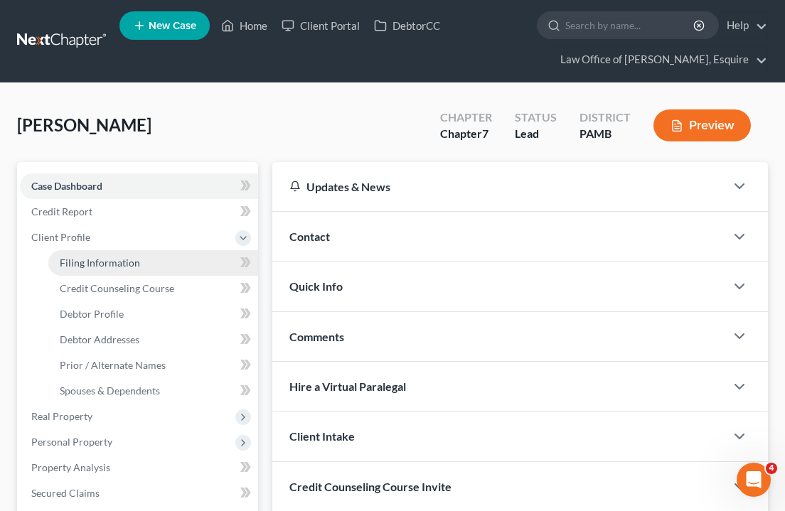
click at [100, 272] on link "Filing Information" at bounding box center [153, 263] width 210 height 26
select select "1"
select select "0"
select select "68"
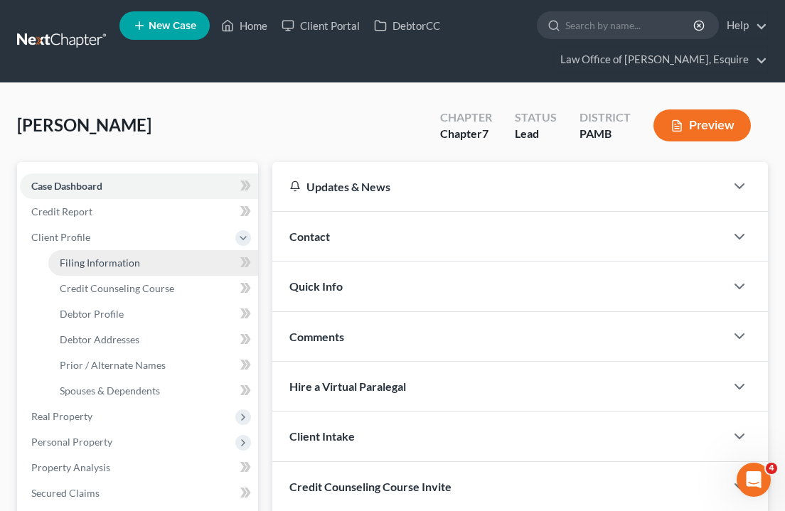
select select "0"
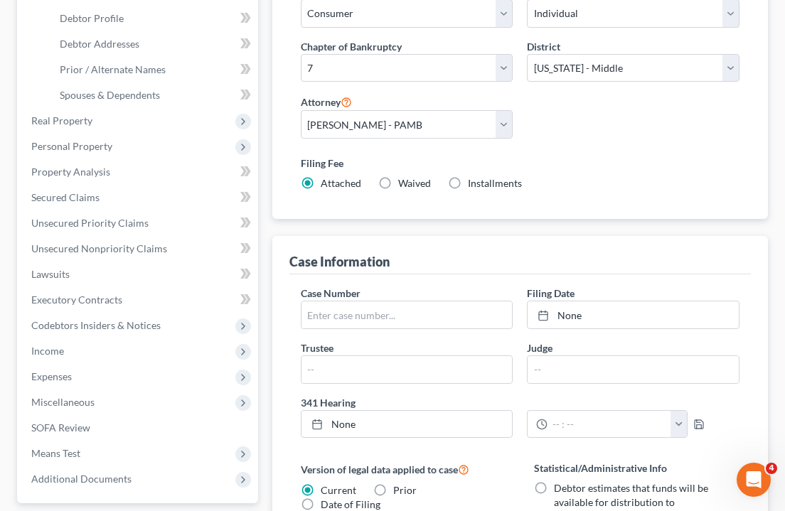
scroll to position [790, 0]
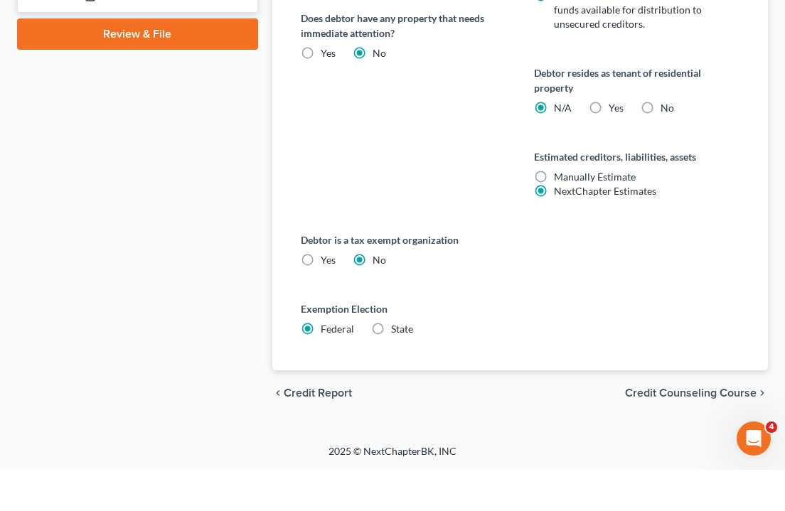
click at [391, 363] on label "State" at bounding box center [402, 370] width 22 height 14
click at [397, 363] on input "State" at bounding box center [401, 367] width 9 height 9
radio input "true"
select select "39"
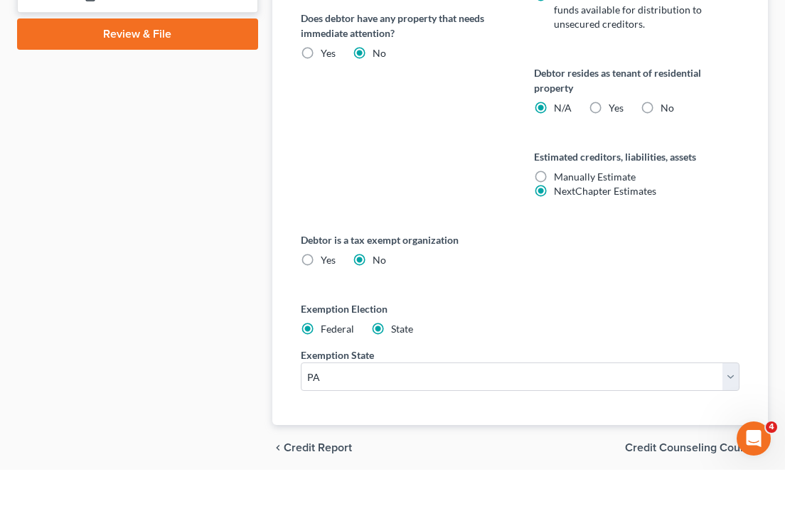
radio input "false"
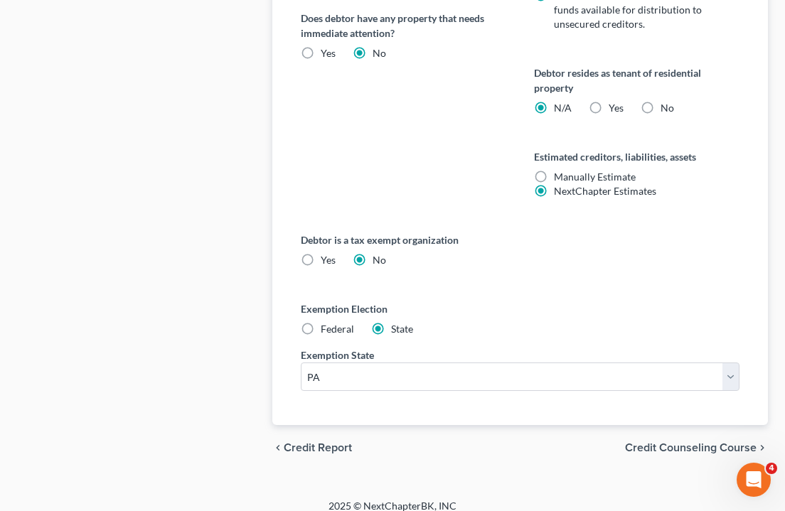
scroll to position [0, 0]
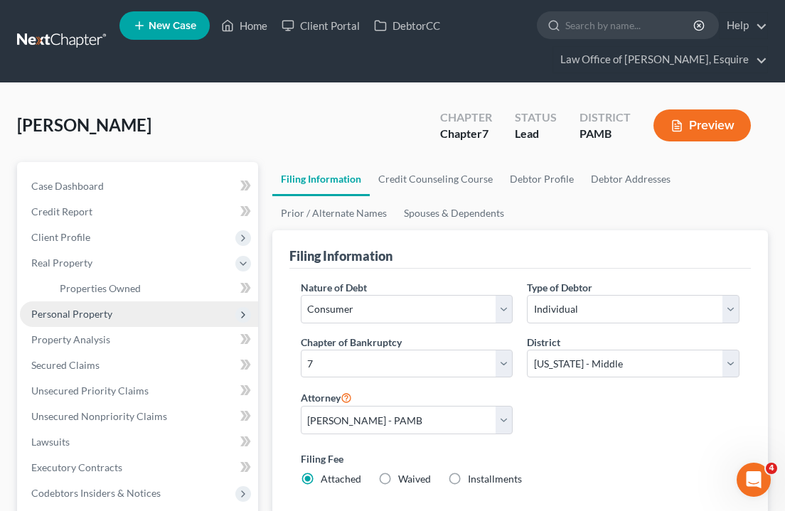
click at [105, 318] on span "Personal Property" at bounding box center [71, 314] width 81 height 12
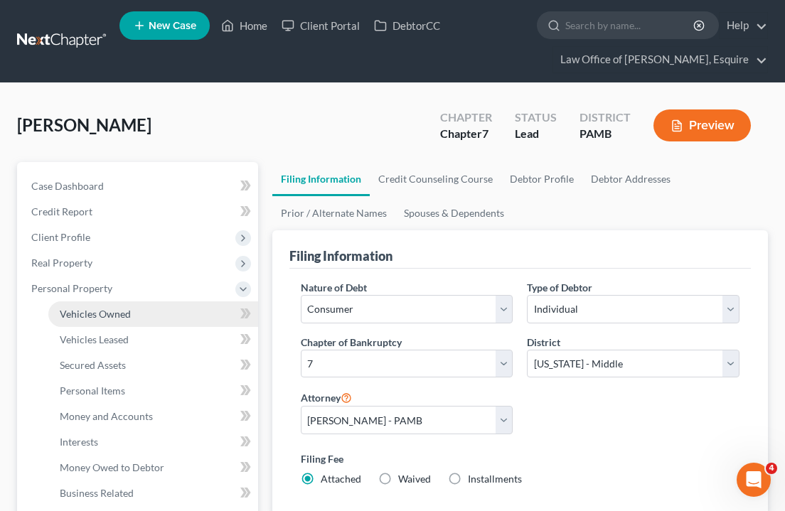
click at [107, 315] on span "Vehicles Owned" at bounding box center [95, 314] width 71 height 12
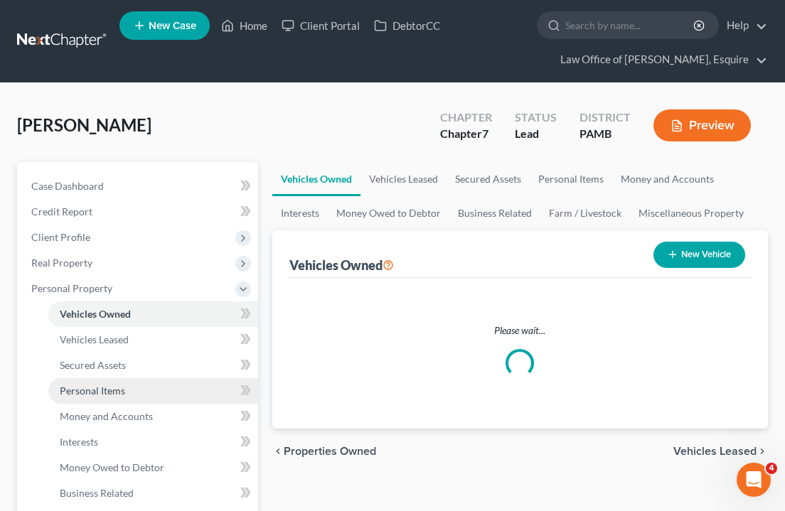
click at [112, 387] on span "Personal Items" at bounding box center [92, 391] width 65 height 12
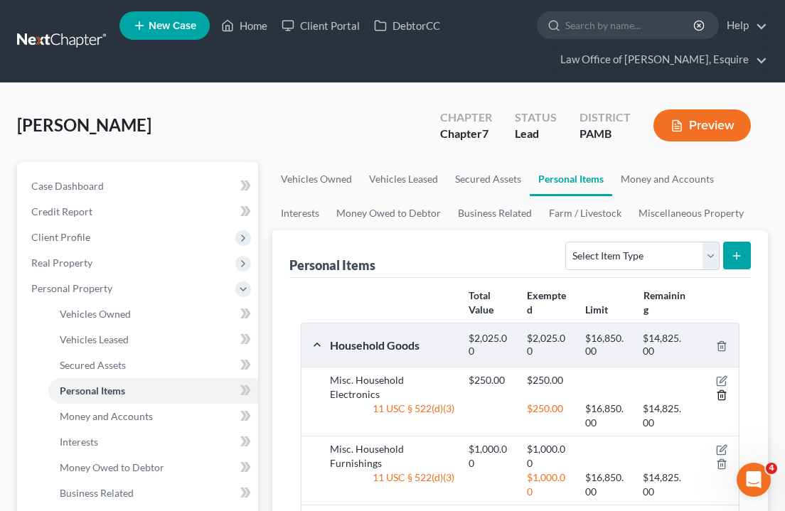
scroll to position [146, 0]
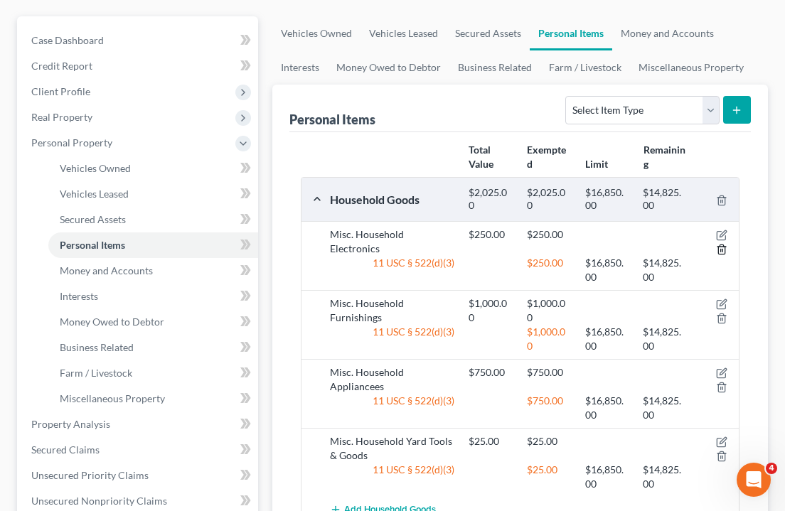
click at [721, 250] on line "button" at bounding box center [721, 251] width 0 height 3
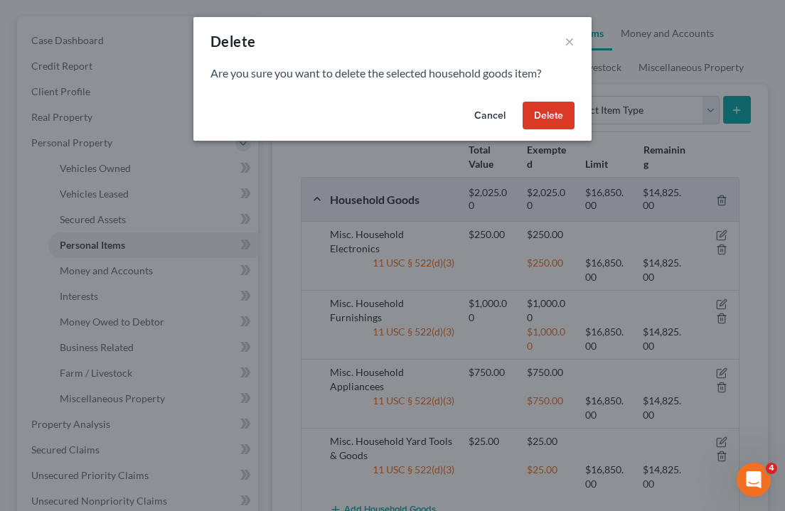
click at [543, 117] on button "Delete" at bounding box center [549, 116] width 52 height 28
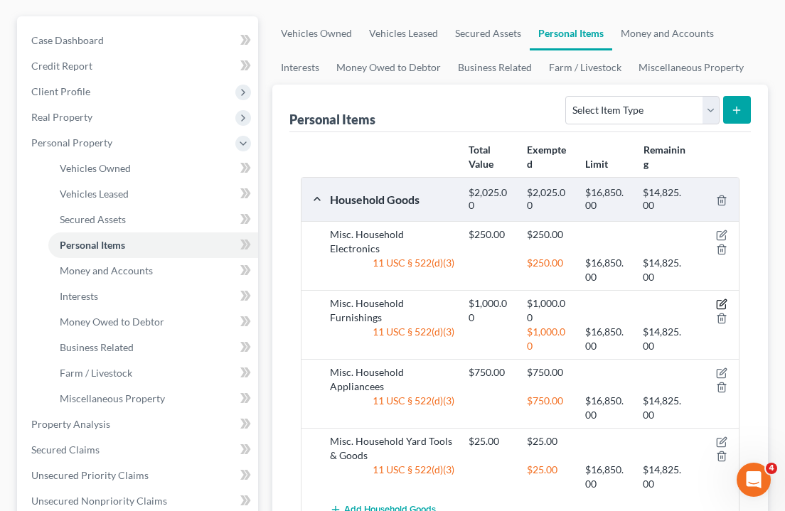
click at [723, 303] on icon "button" at bounding box center [721, 304] width 11 height 11
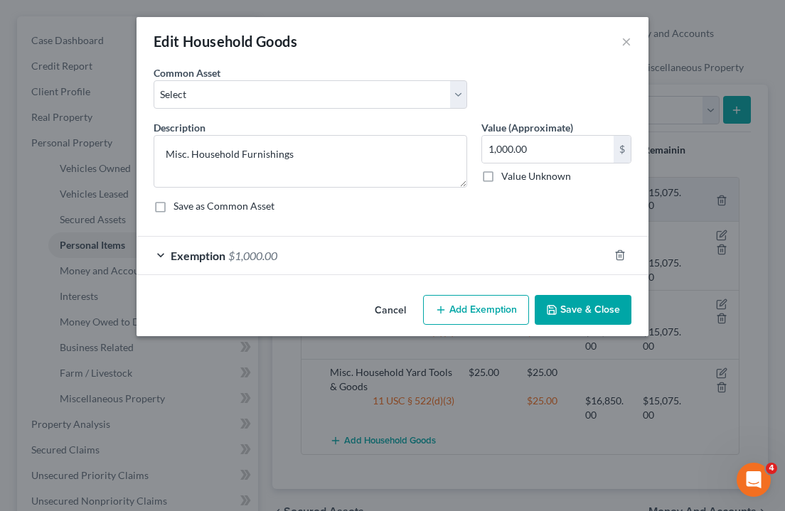
click at [354, 246] on div "Exemption $1,000.00" at bounding box center [373, 256] width 472 height 38
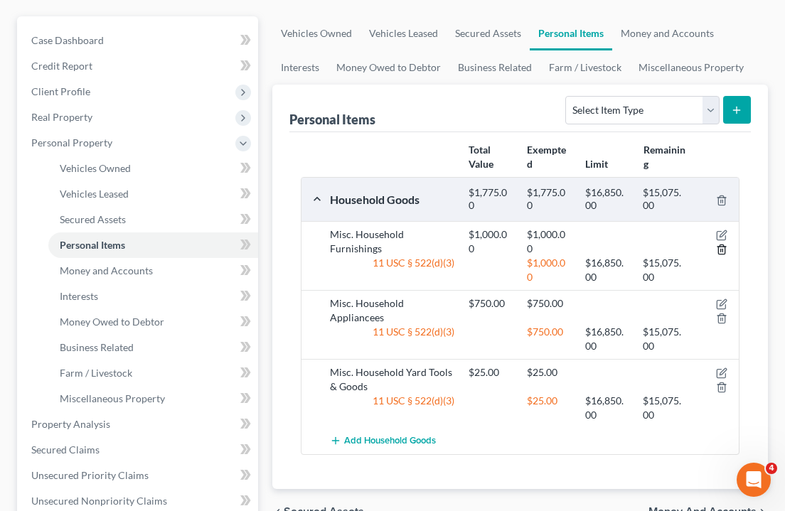
click at [724, 247] on icon "button" at bounding box center [721, 249] width 11 height 11
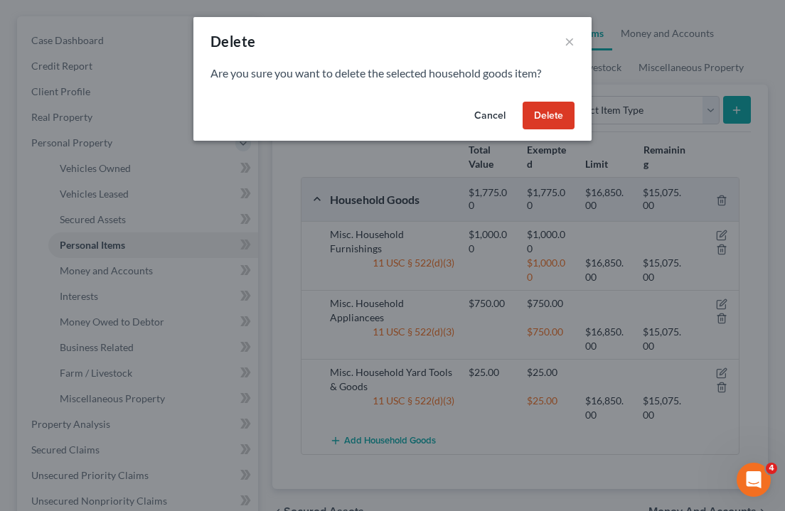
click at [570, 113] on button "Delete" at bounding box center [549, 116] width 52 height 28
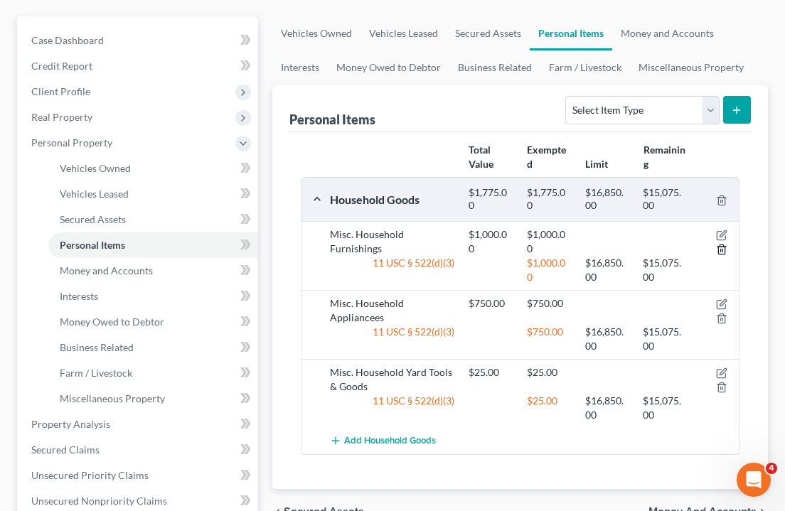
click at [719, 249] on icon "button" at bounding box center [721, 249] width 11 height 11
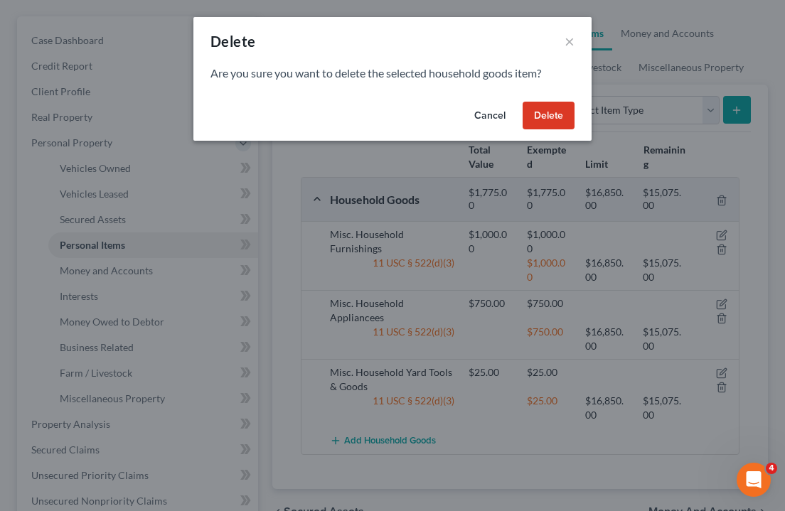
click at [554, 124] on button "Delete" at bounding box center [549, 116] width 52 height 28
